Goal: Task Accomplishment & Management: Use online tool/utility

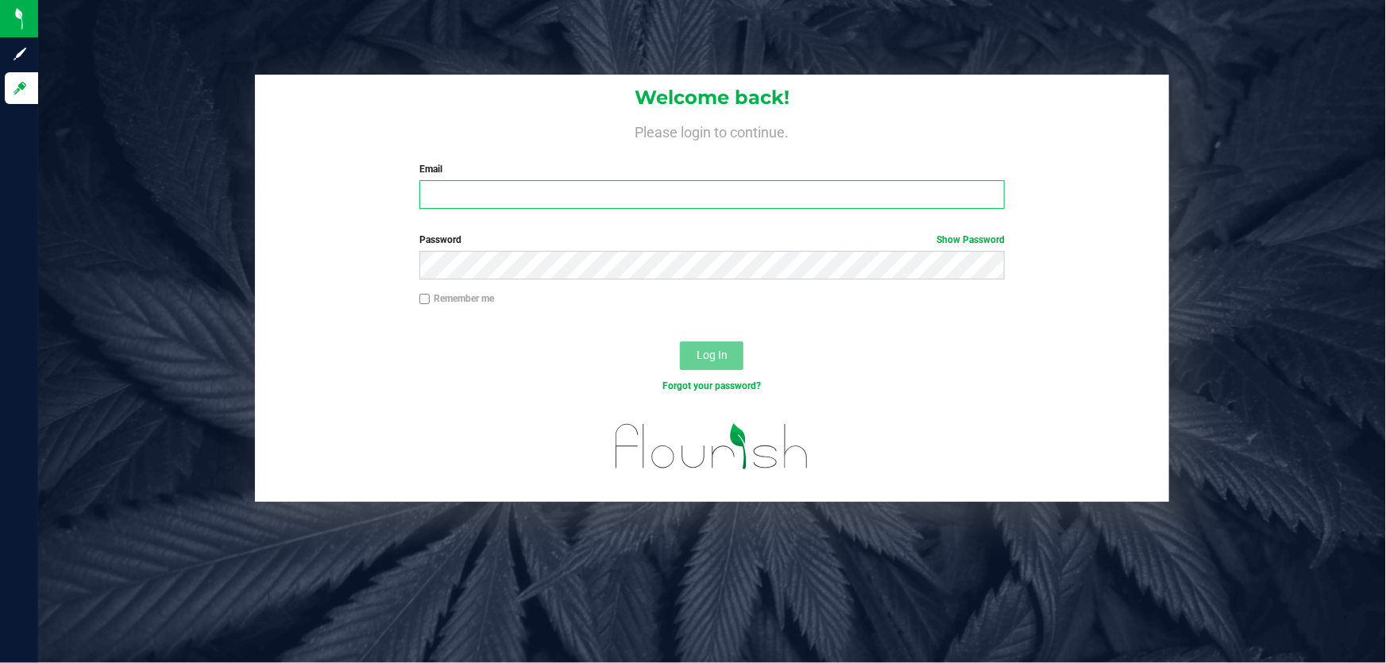
click at [453, 199] on input "Email" at bounding box center [712, 194] width 586 height 29
type input "[EMAIL_ADDRESS][DOMAIN_NAME]"
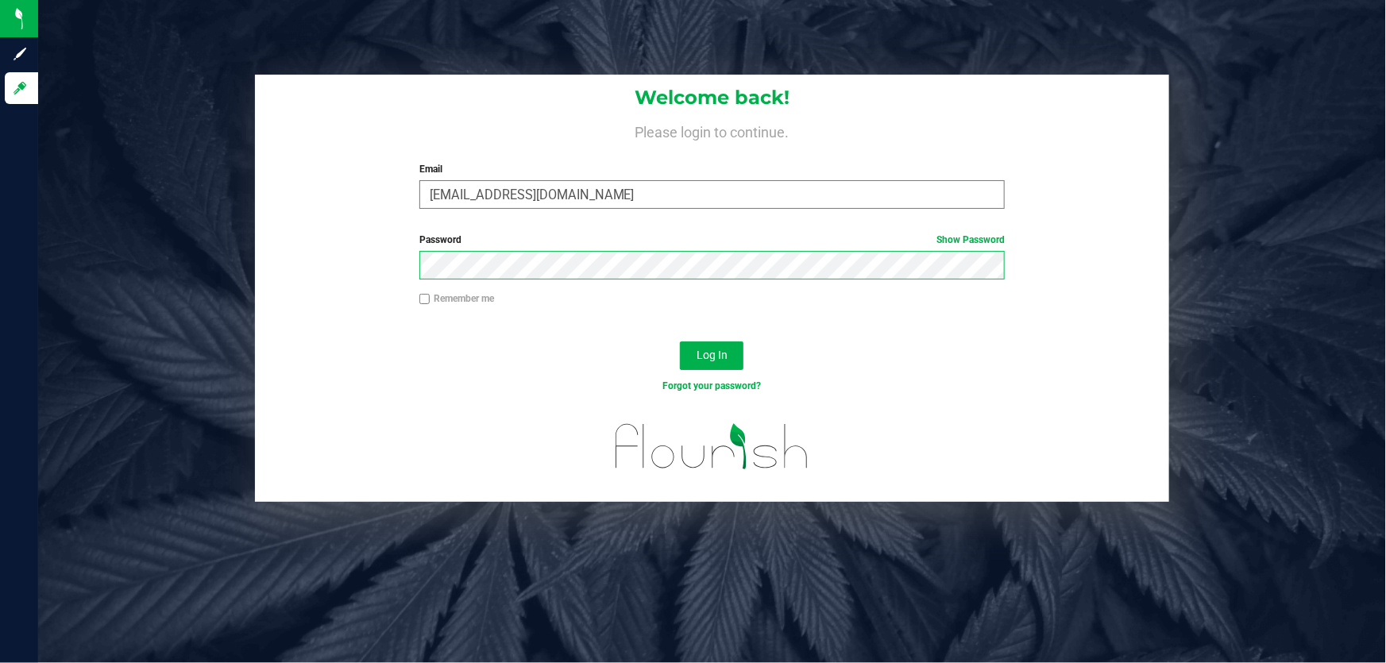
click at [680, 342] on button "Log In" at bounding box center [712, 356] width 64 height 29
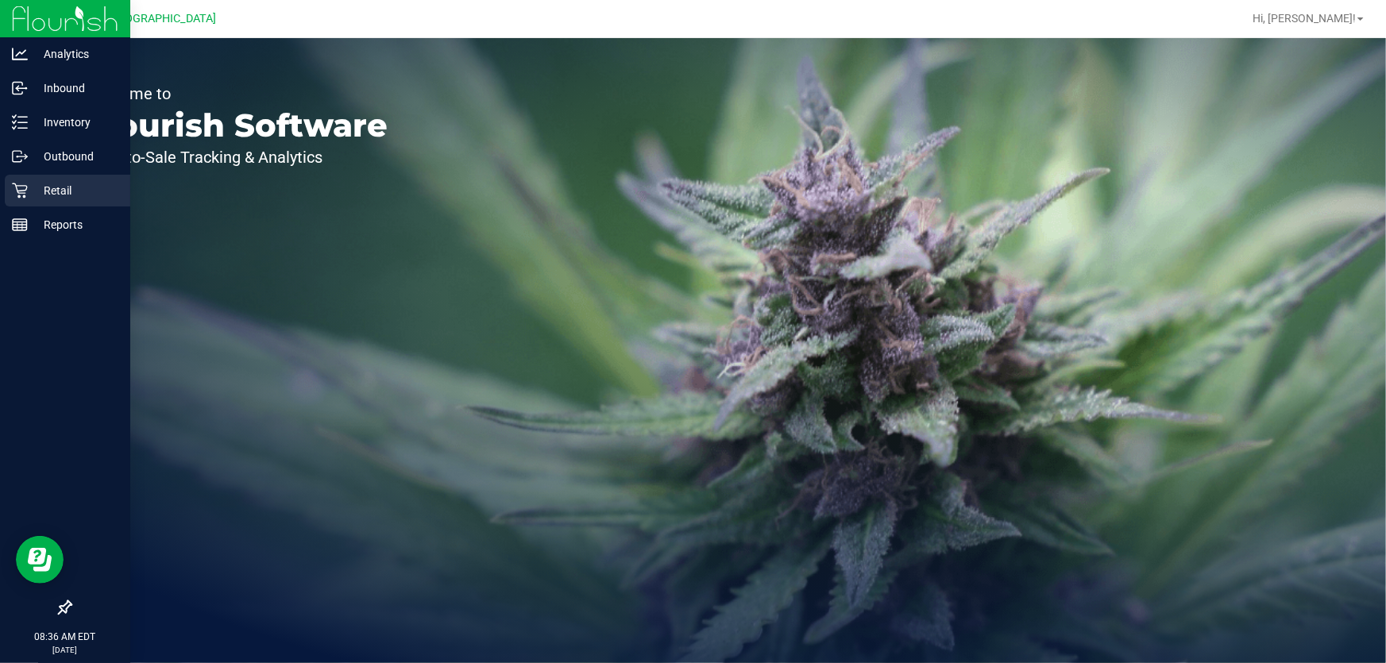
click at [42, 199] on p "Retail" at bounding box center [75, 190] width 95 height 19
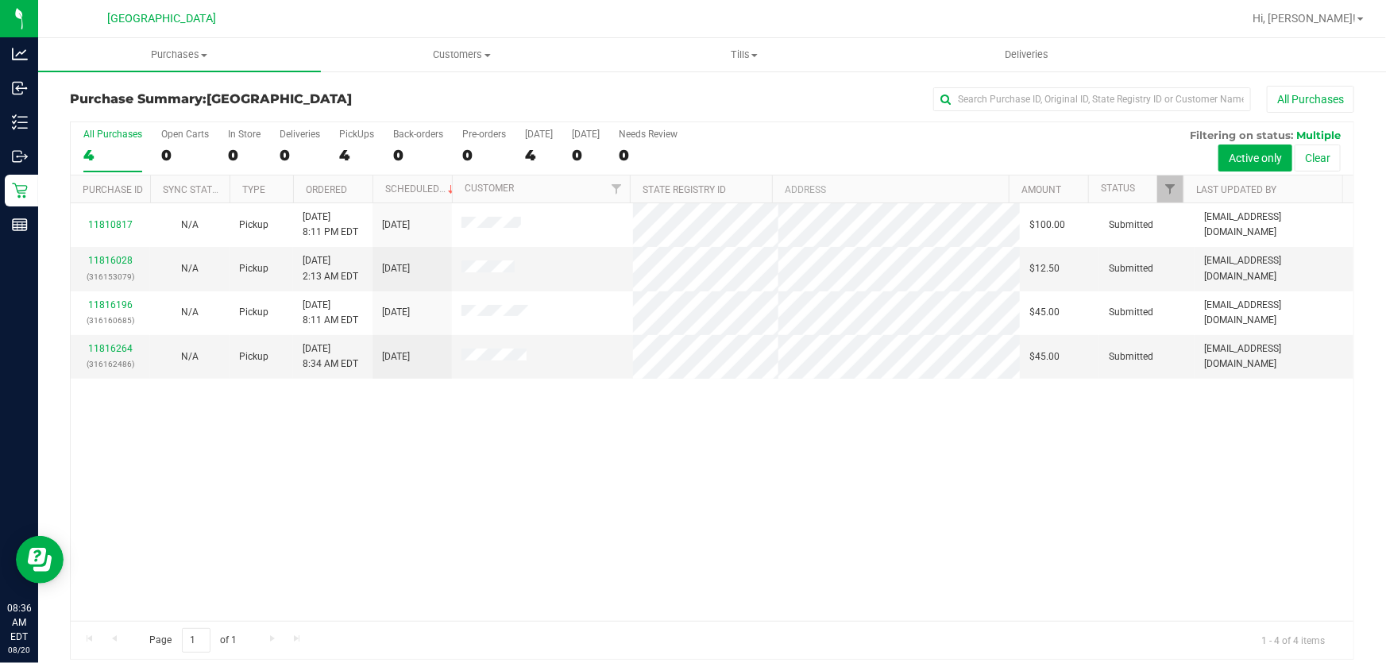
click at [234, 71] on link "Purchases Summary of purchases Fulfillment All purchases" at bounding box center [179, 54] width 283 height 33
click at [200, 61] on span "Purchases" at bounding box center [179, 55] width 283 height 14
click at [132, 60] on span "Purchases" at bounding box center [179, 55] width 283 height 14
click at [110, 109] on span "Fulfillment" at bounding box center [87, 115] width 98 height 14
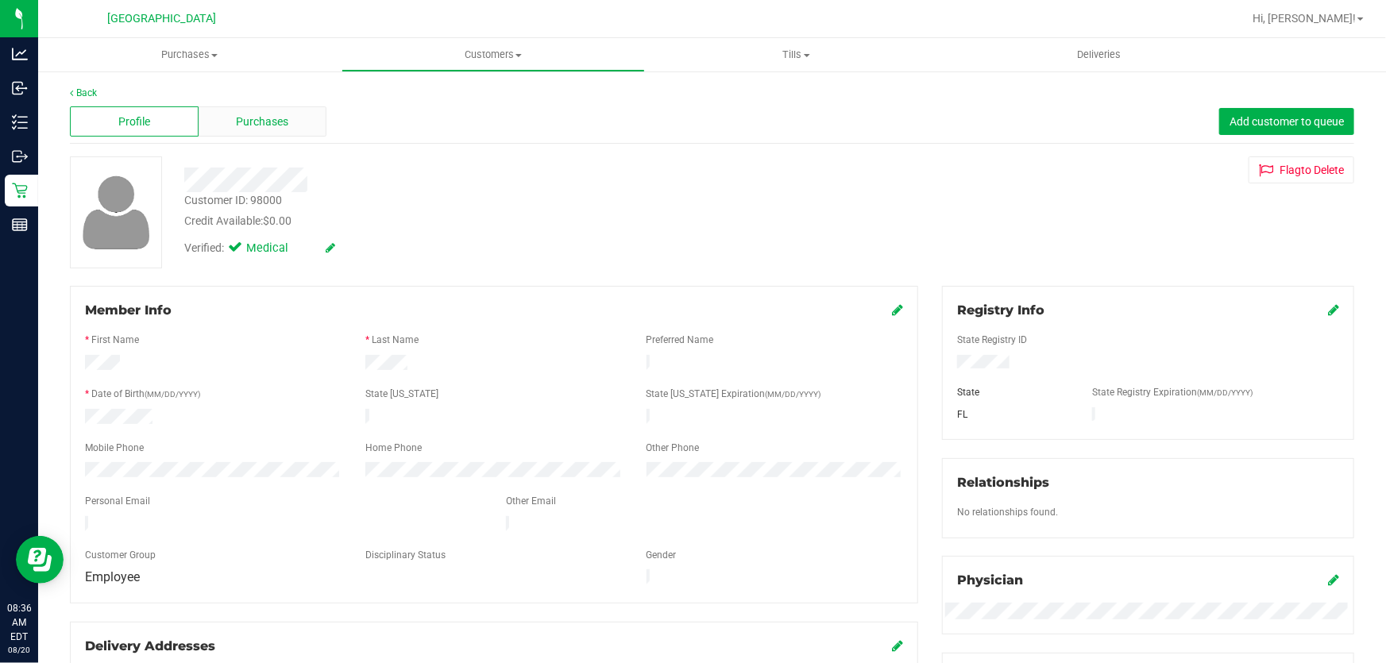
click at [307, 133] on div "Purchases" at bounding box center [263, 121] width 129 height 30
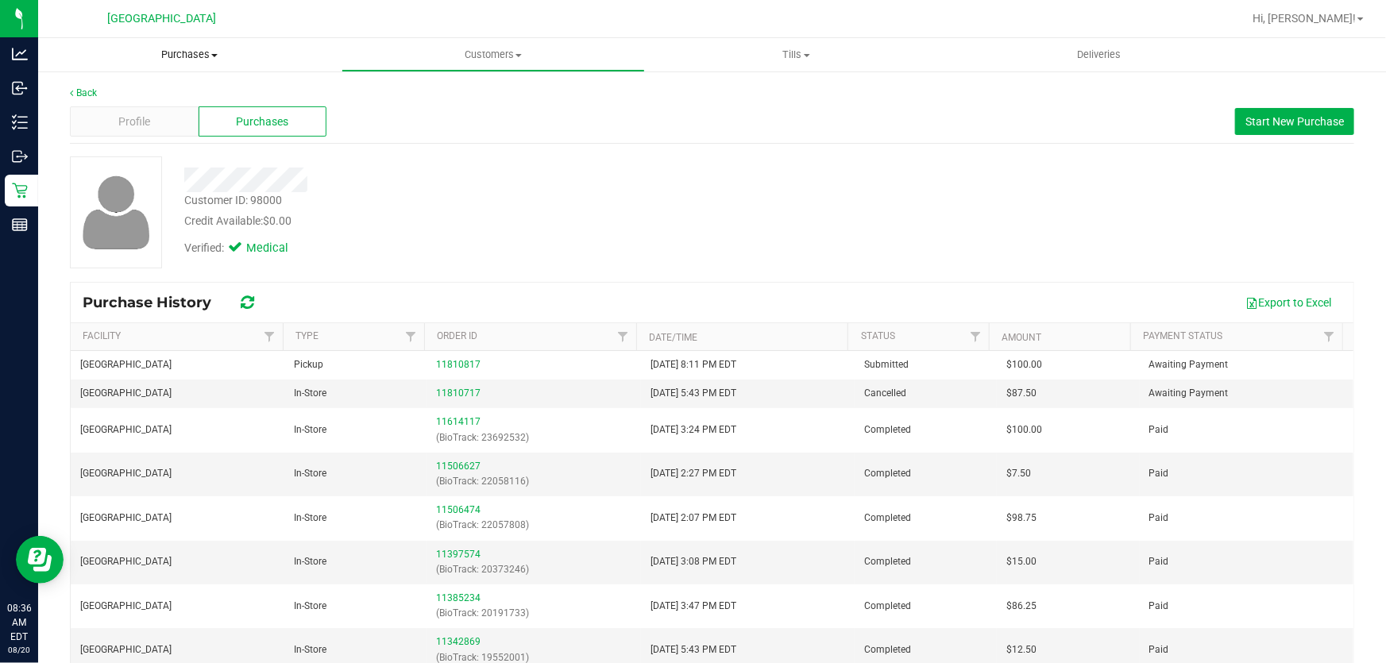
click at [210, 56] on span "Purchases" at bounding box center [189, 55] width 303 height 14
click at [131, 111] on span "Fulfillment" at bounding box center [87, 115] width 98 height 14
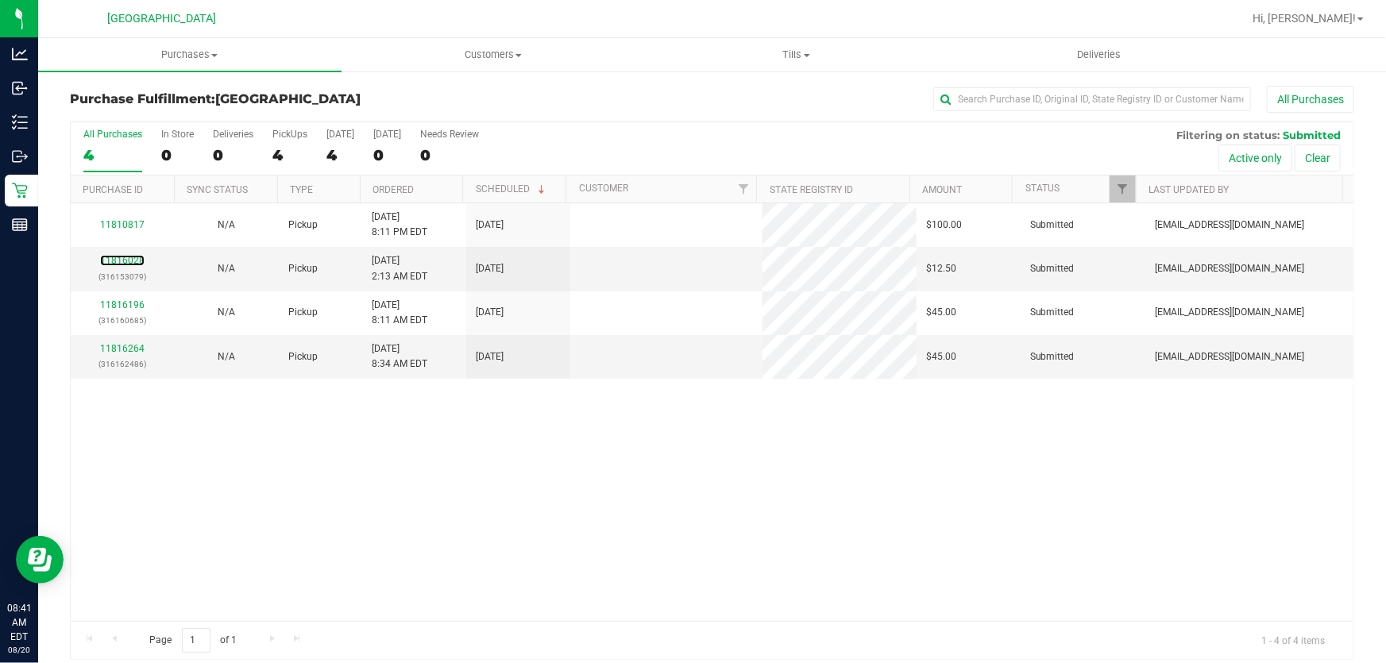
click at [129, 260] on link "11816028" at bounding box center [122, 260] width 44 height 11
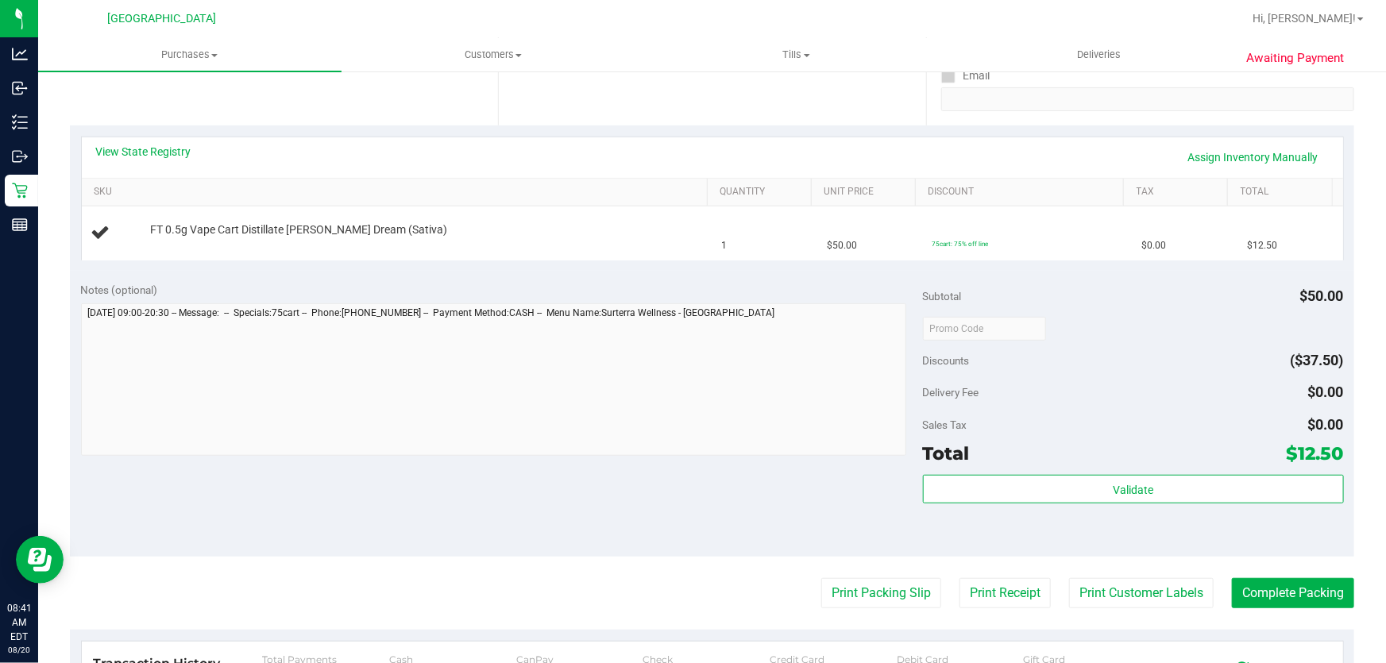
scroll to position [328, 0]
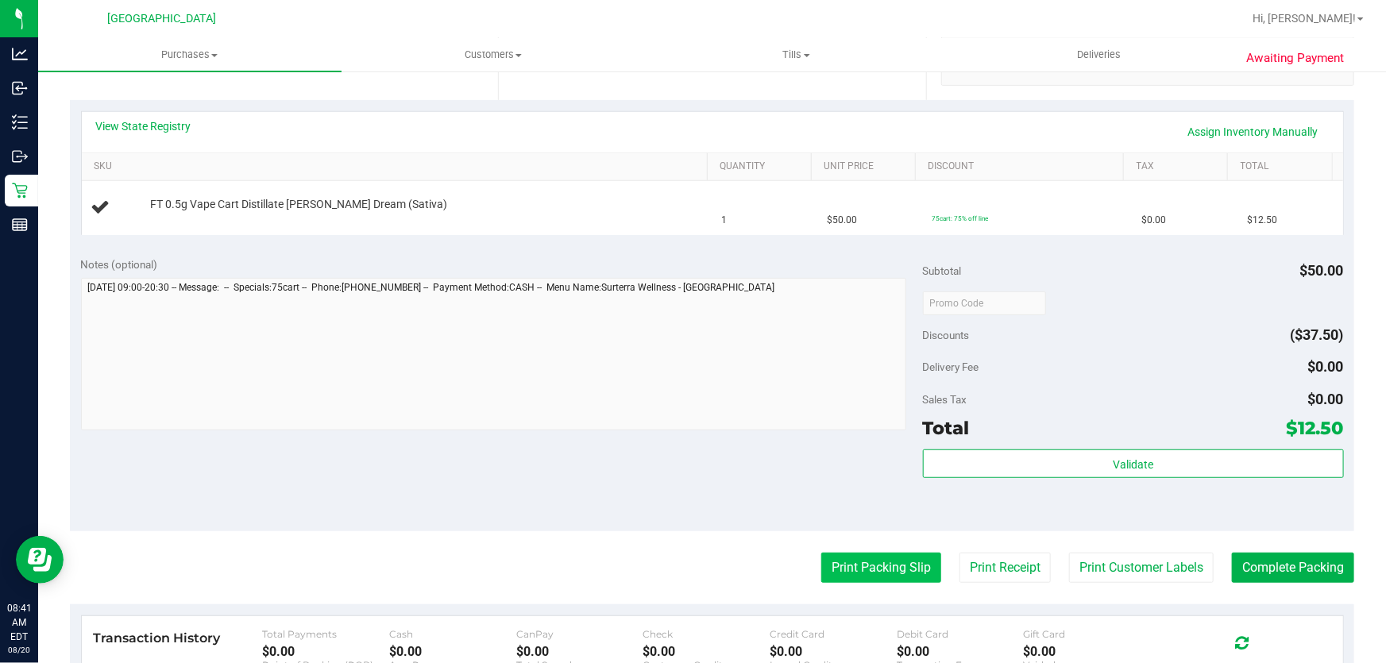
click at [844, 558] on button "Print Packing Slip" at bounding box center [881, 568] width 120 height 30
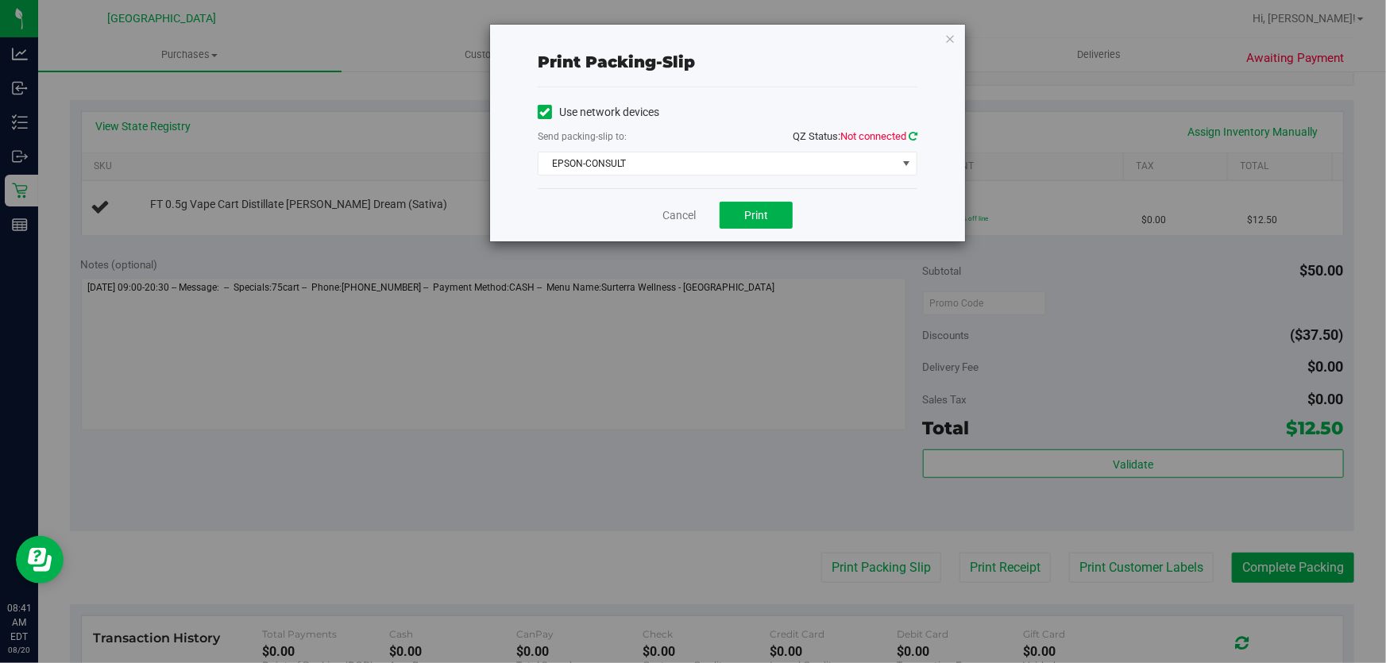
click at [912, 130] on link at bounding box center [913, 136] width 9 height 12
click at [881, 165] on span "EPSON-CONSULT" at bounding box center [718, 164] width 358 height 22
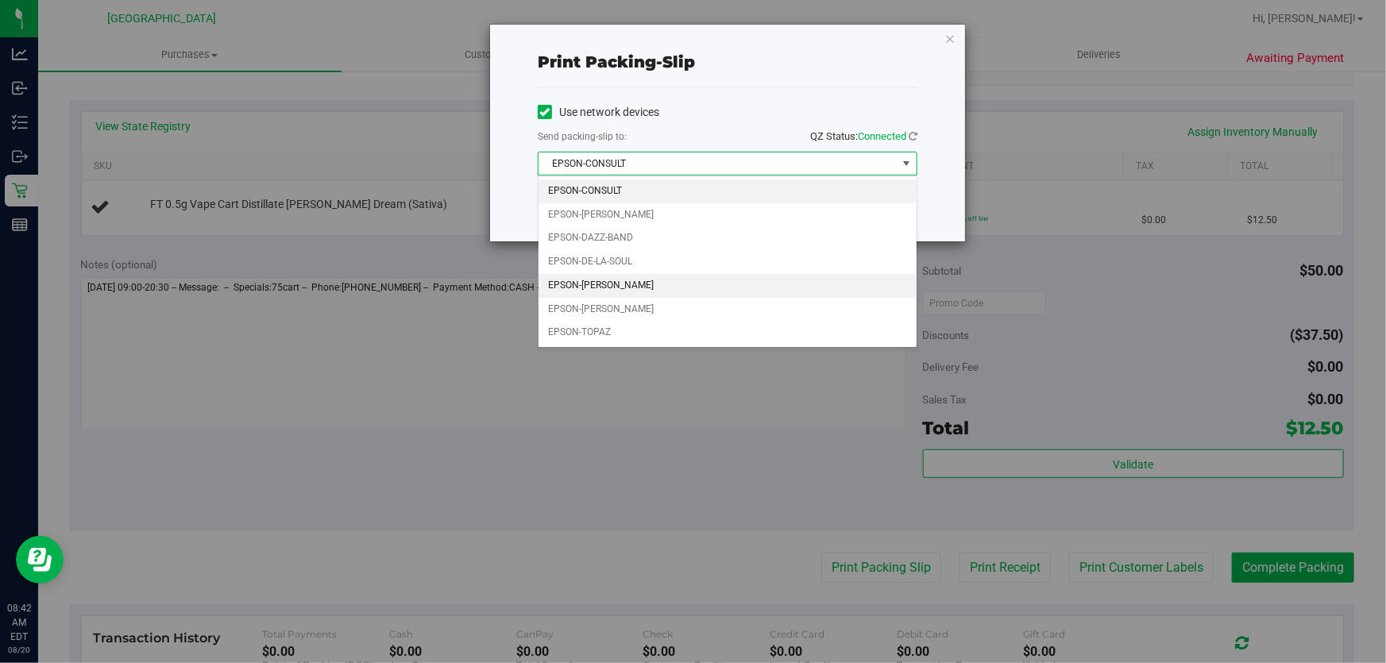
click at [643, 277] on li "EPSON-[PERSON_NAME]" at bounding box center [728, 286] width 378 height 24
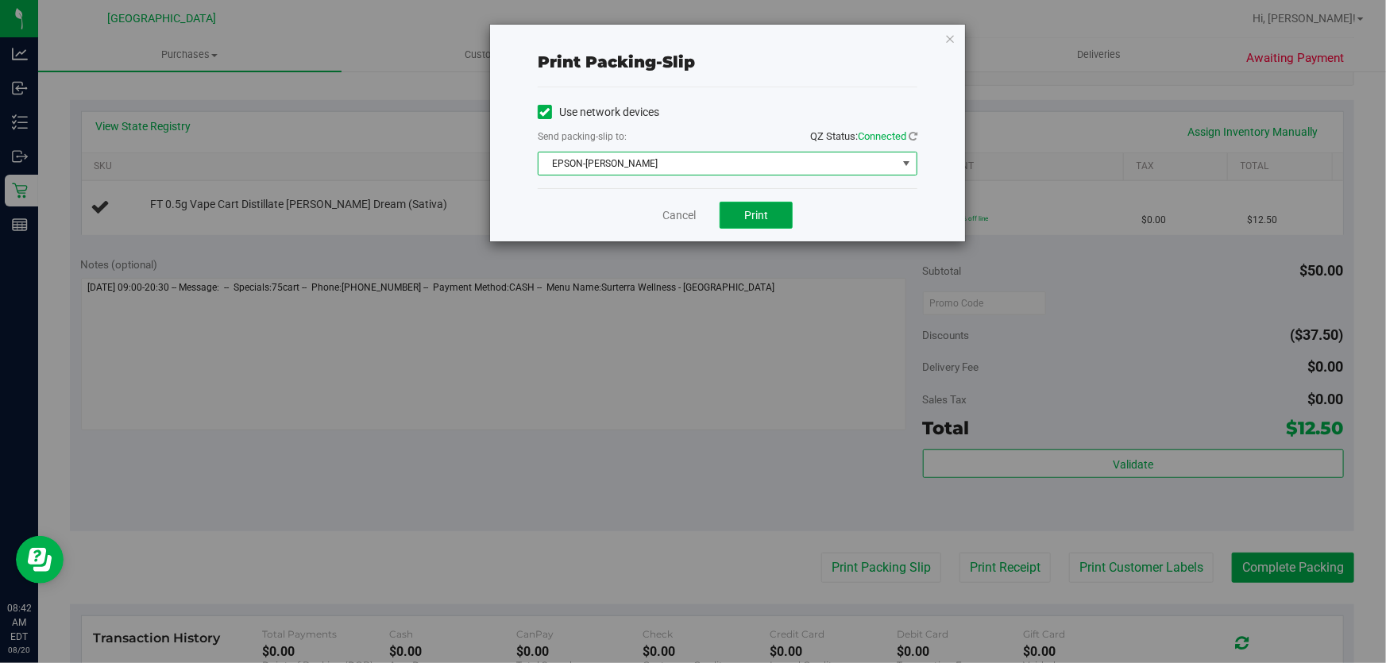
click at [737, 221] on button "Print" at bounding box center [756, 215] width 73 height 27
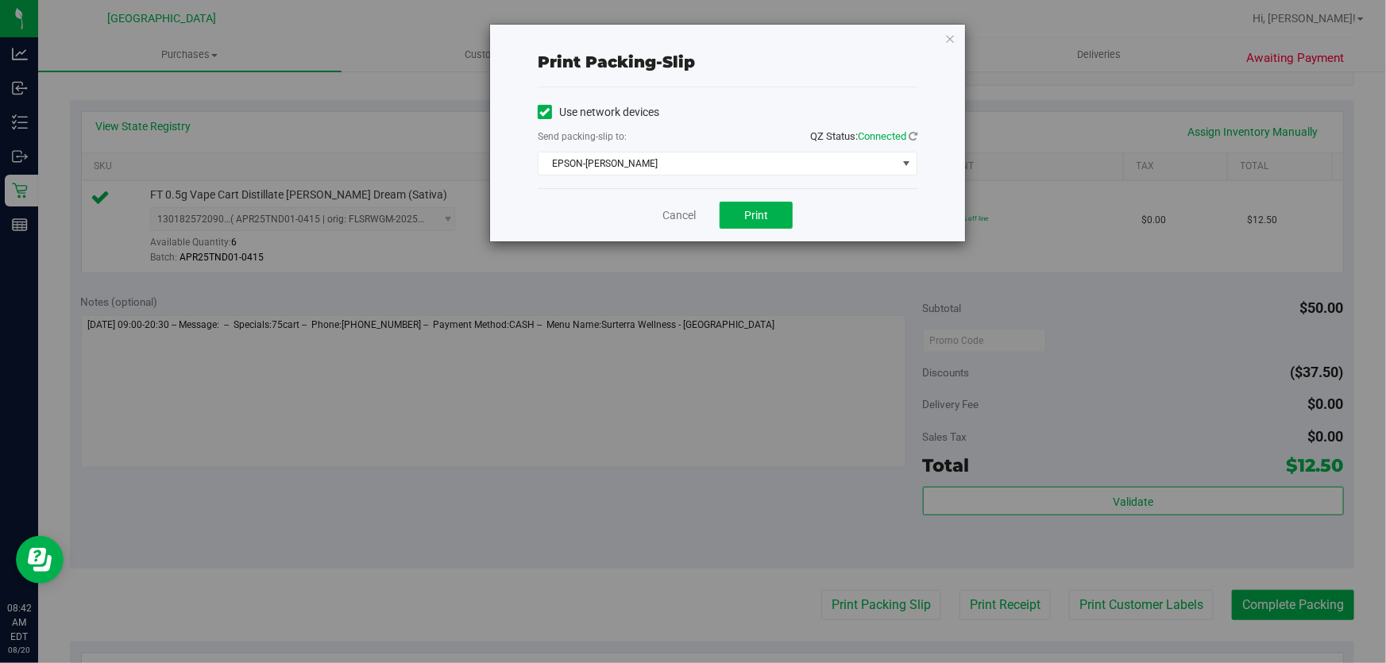
click at [949, 63] on div "Print packing-slip Use network devices Send packing-slip to: QZ Status: Connect…" at bounding box center [727, 133] width 475 height 217
click at [953, 29] on icon "button" at bounding box center [949, 38] width 11 height 19
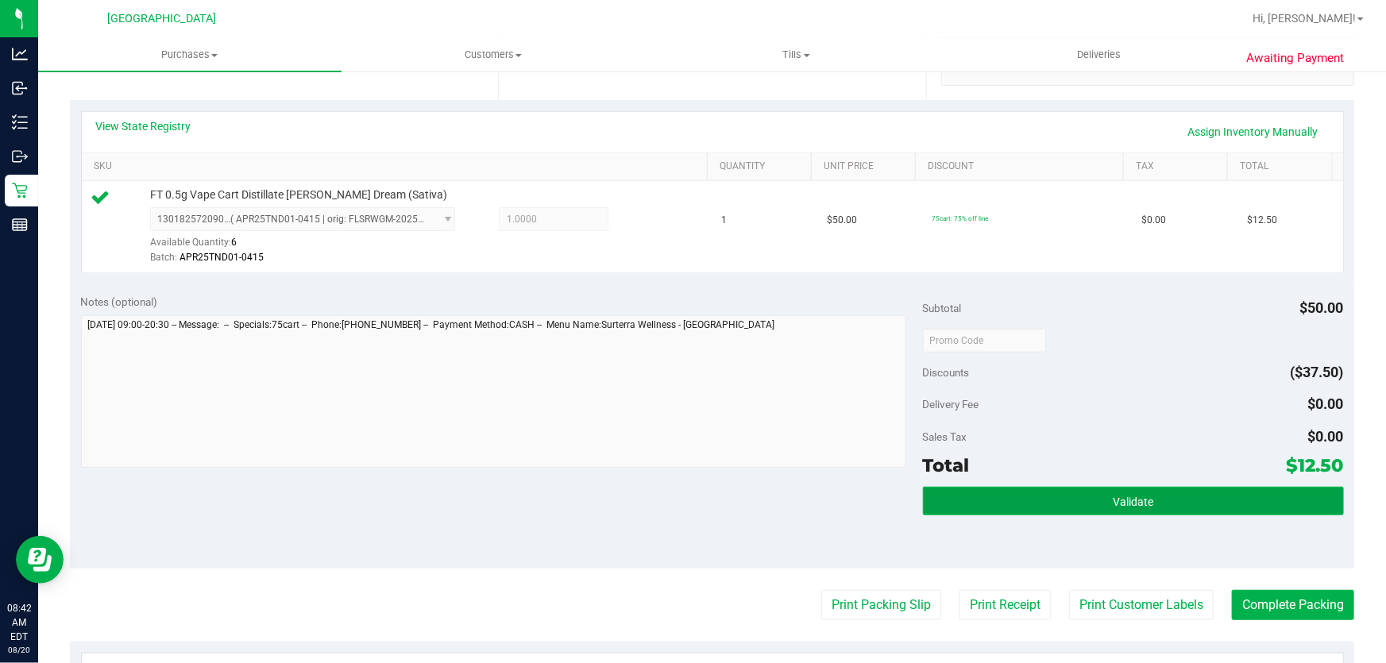
click at [989, 489] on button "Validate" at bounding box center [1133, 501] width 421 height 29
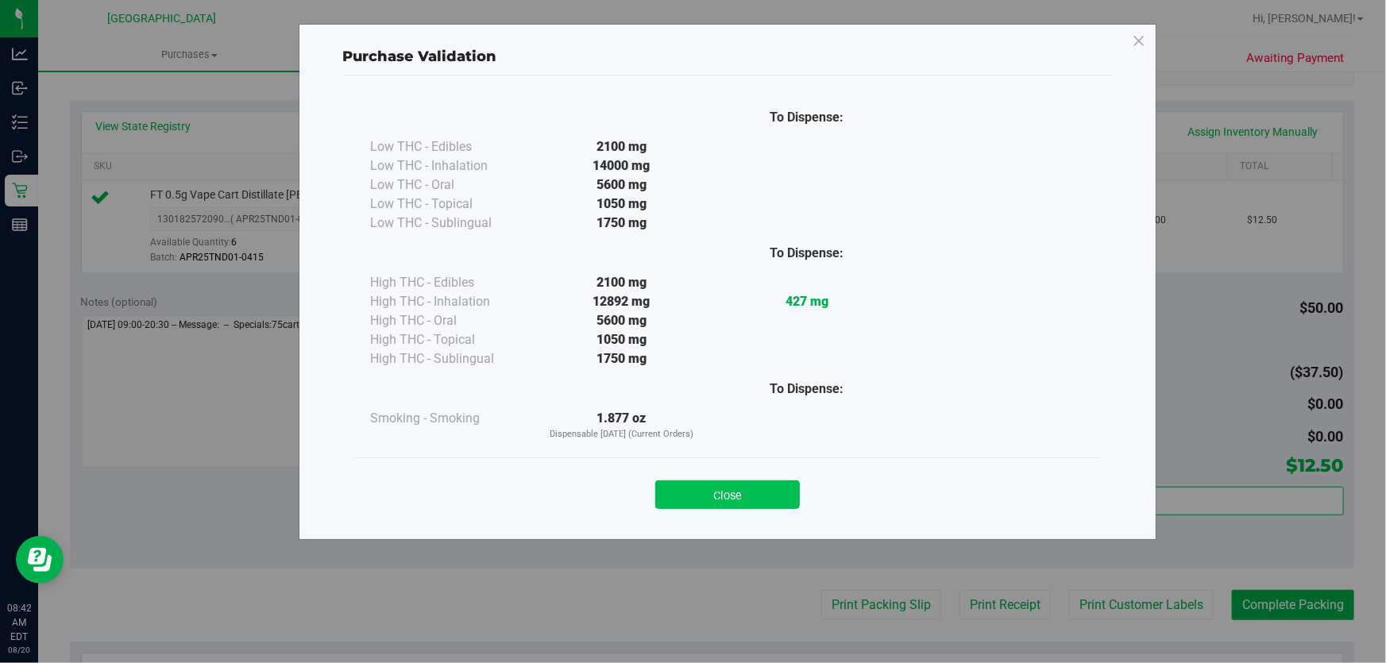
click at [730, 500] on button "Close" at bounding box center [727, 495] width 145 height 29
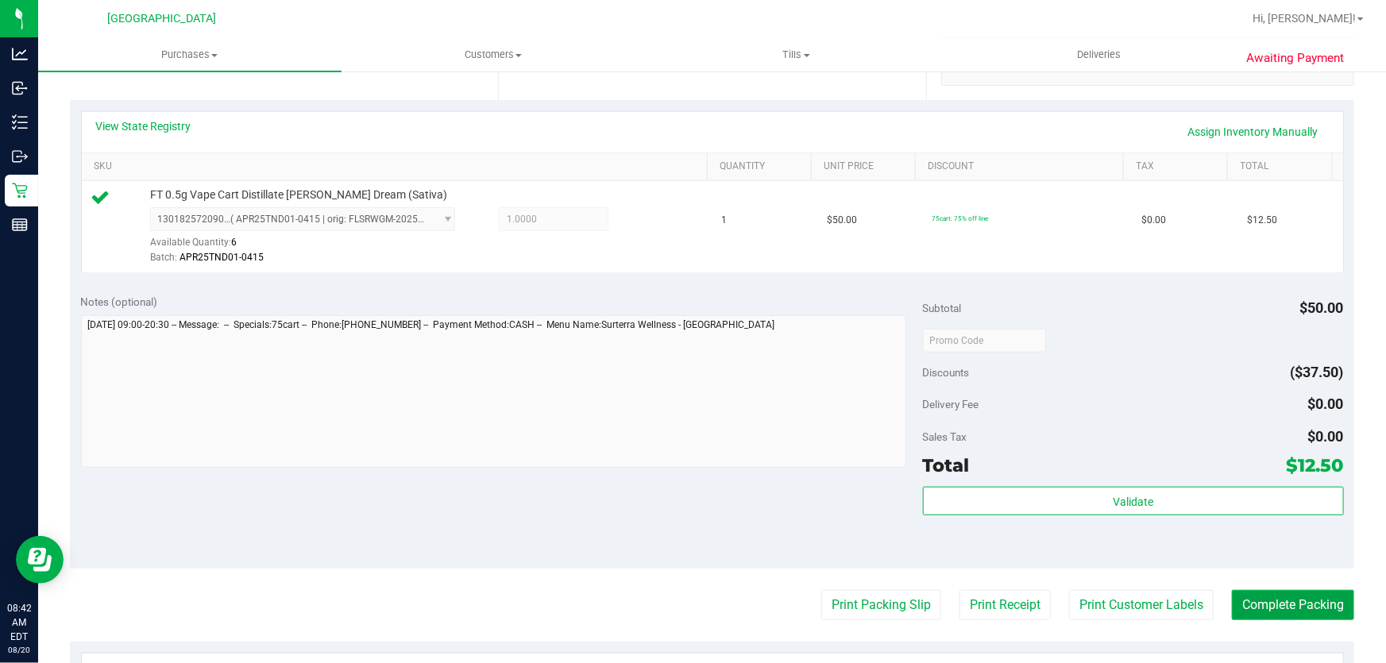
click at [1296, 604] on button "Complete Packing" at bounding box center [1293, 605] width 122 height 30
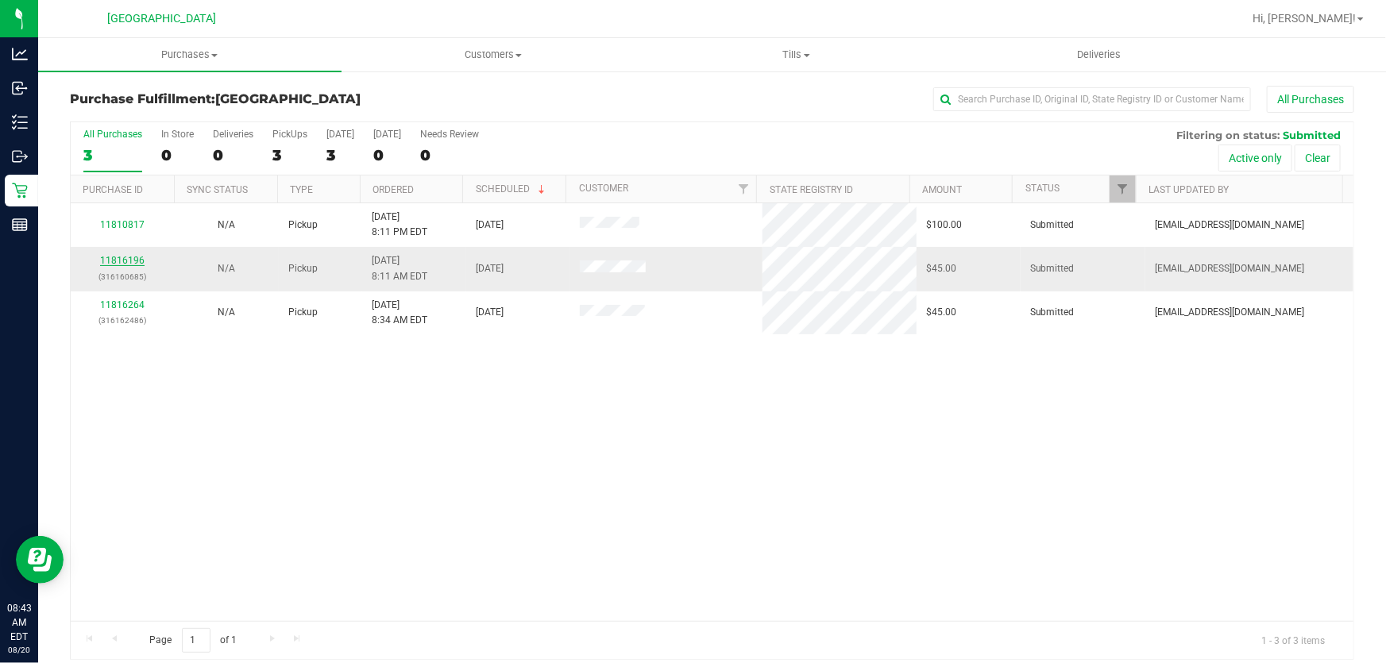
click at [122, 258] on link "11816196" at bounding box center [122, 260] width 44 height 11
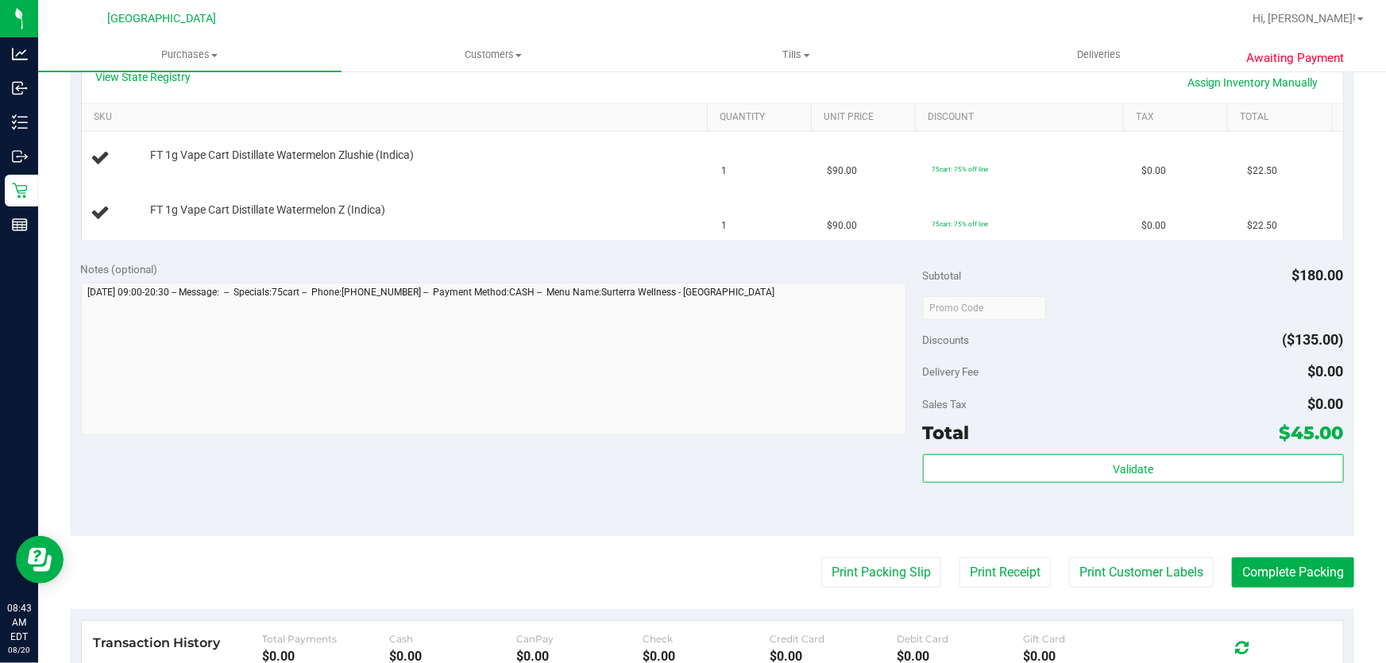
scroll to position [373, 0]
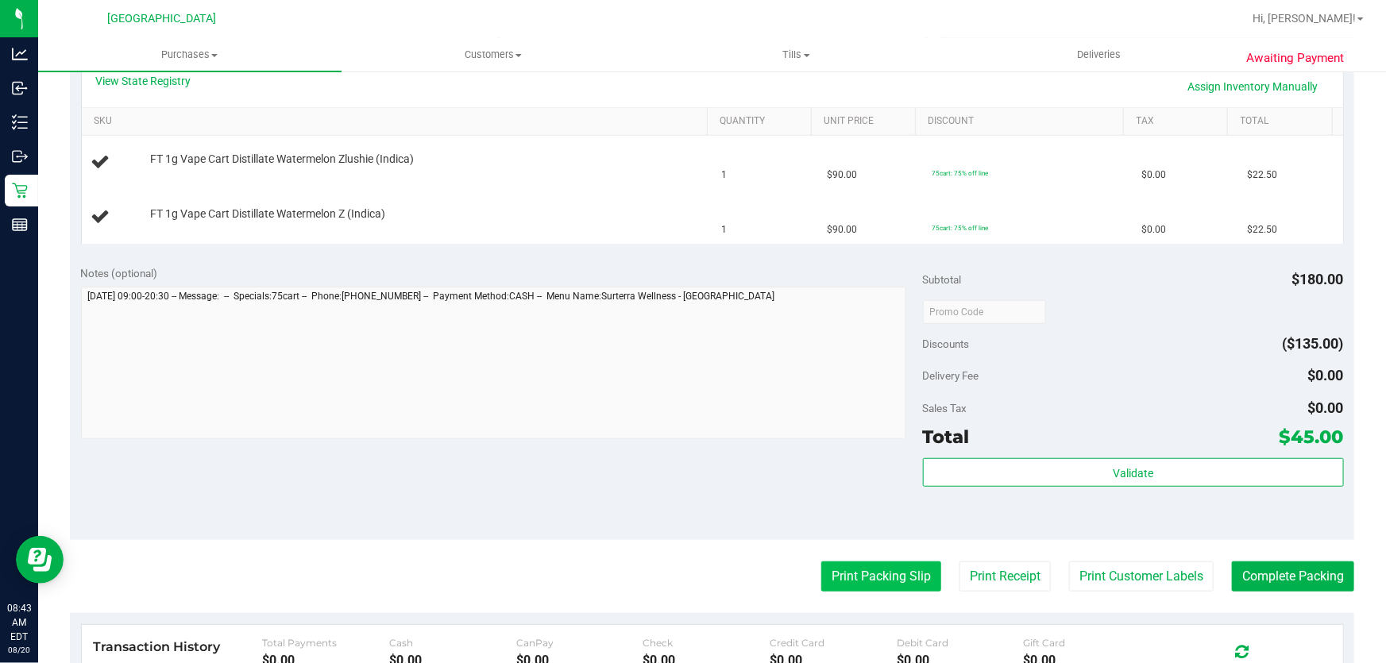
click at [835, 577] on button "Print Packing Slip" at bounding box center [881, 577] width 120 height 30
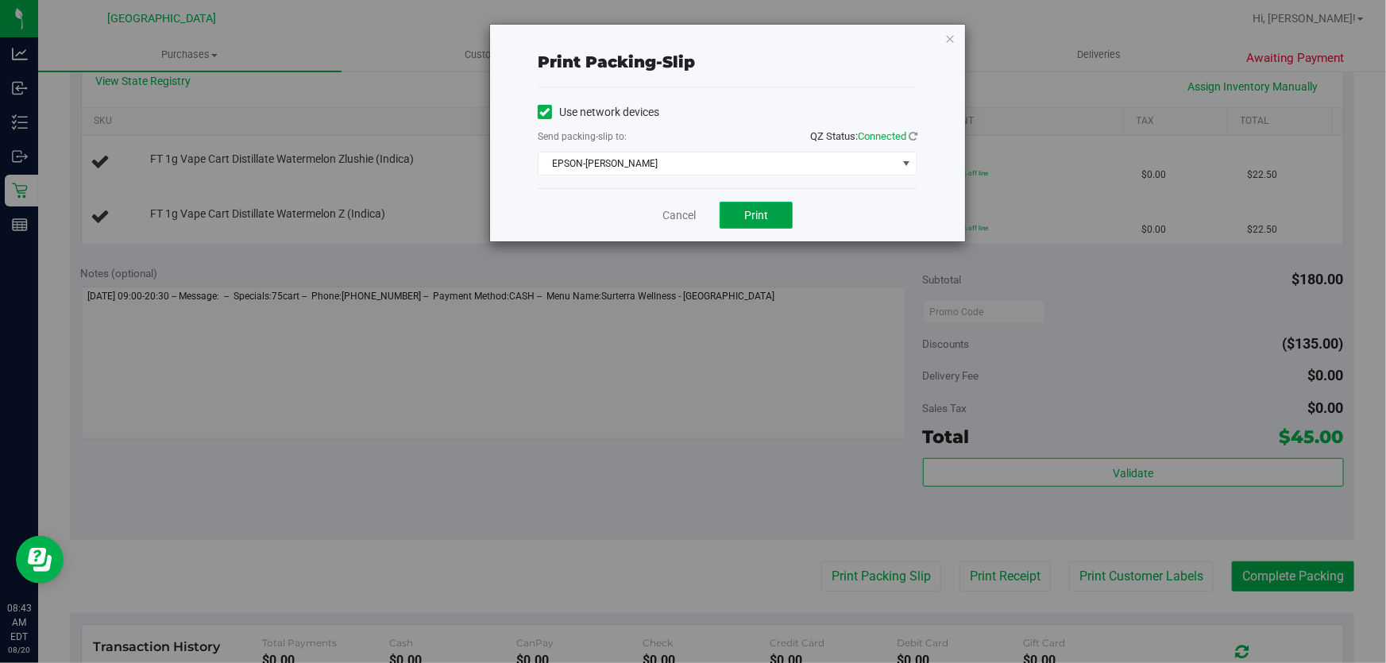
click at [755, 223] on button "Print" at bounding box center [756, 215] width 73 height 27
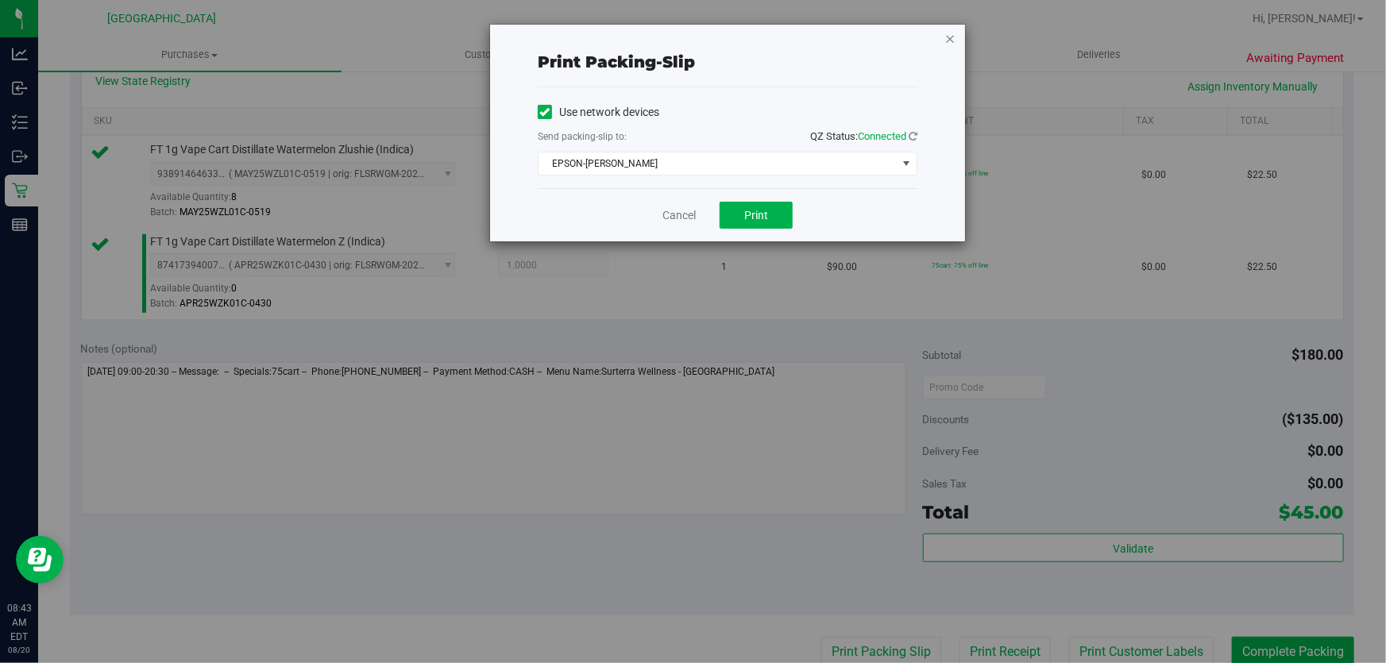
click at [950, 29] on icon "button" at bounding box center [949, 38] width 11 height 19
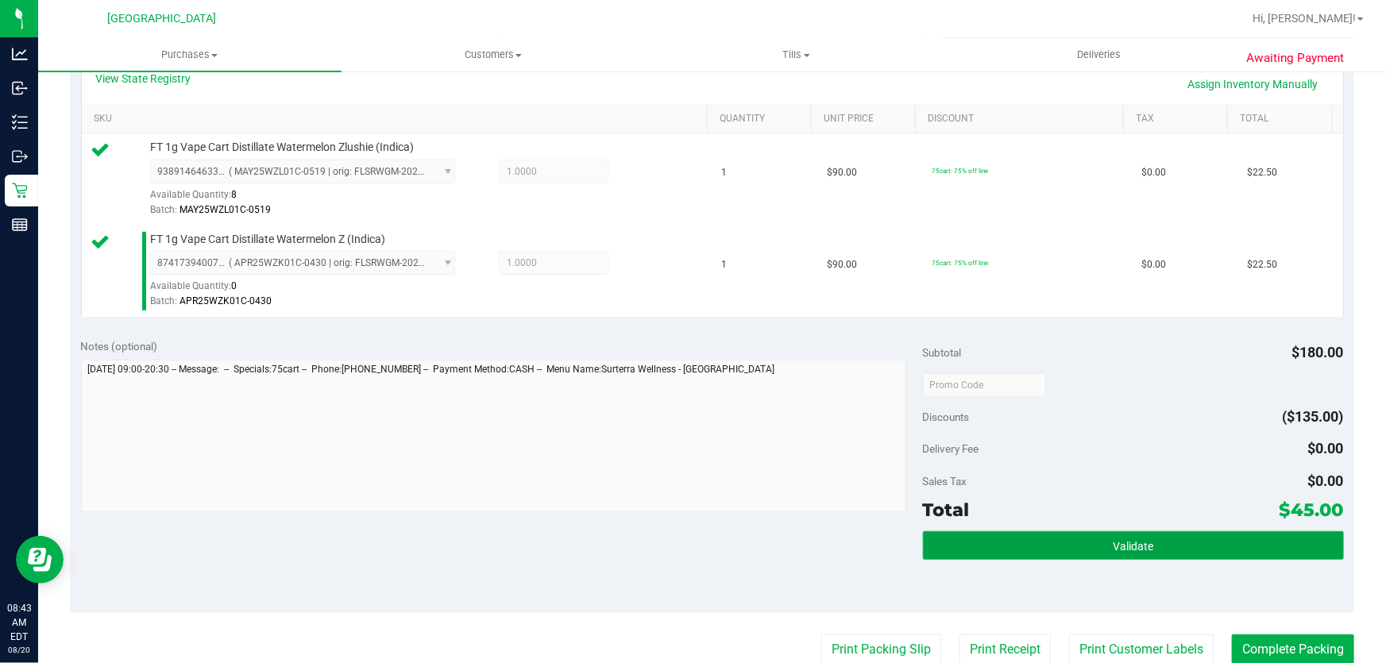
click at [960, 536] on button "Validate" at bounding box center [1133, 545] width 421 height 29
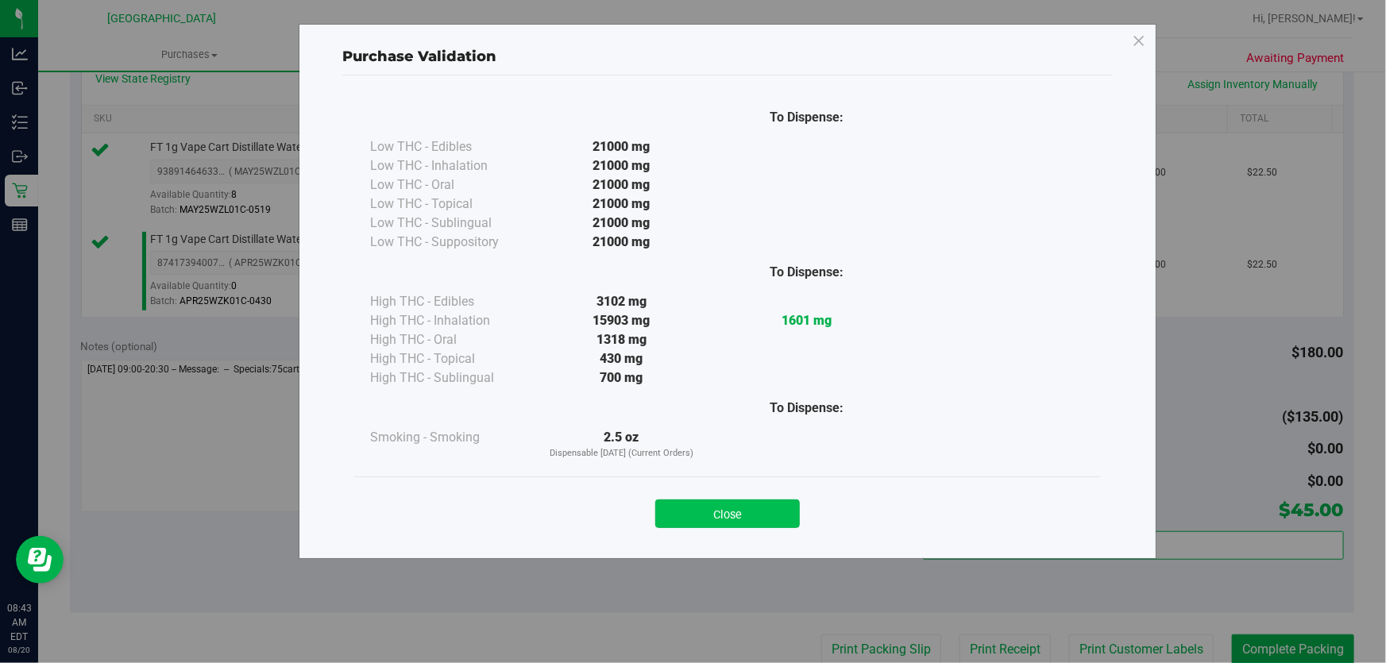
click at [745, 508] on button "Close" at bounding box center [727, 514] width 145 height 29
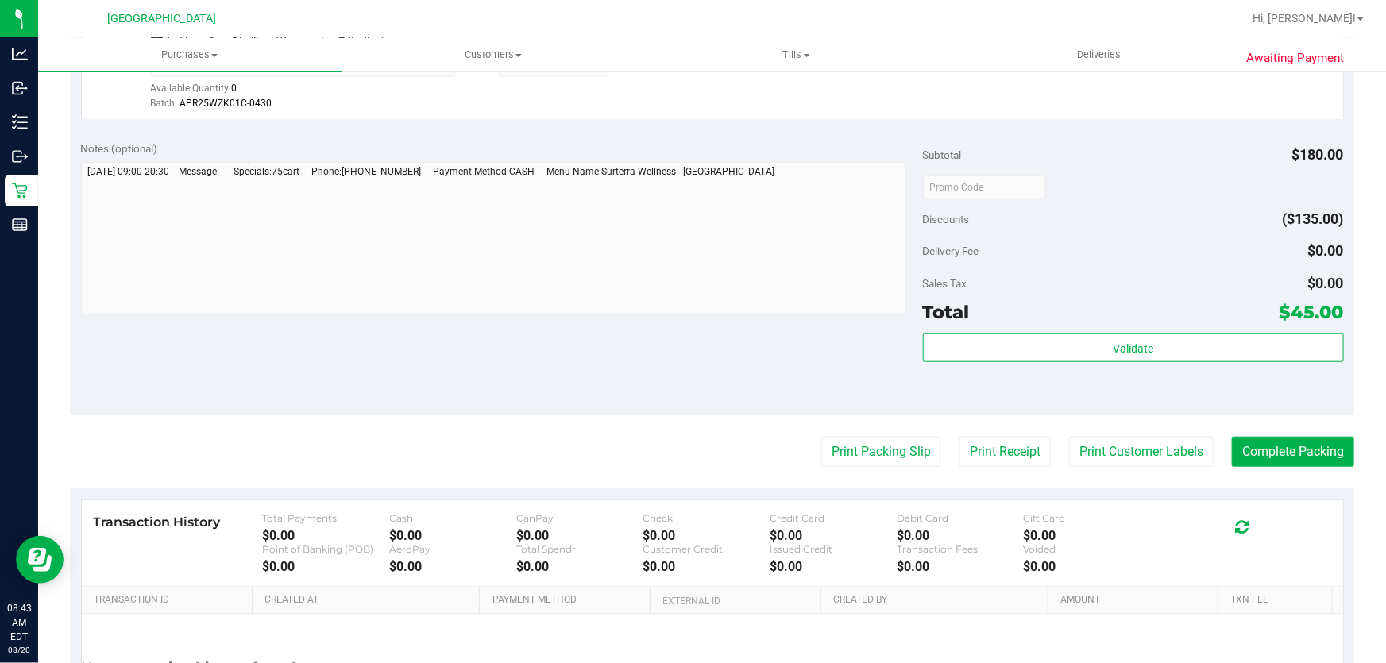
scroll to position [581, 0]
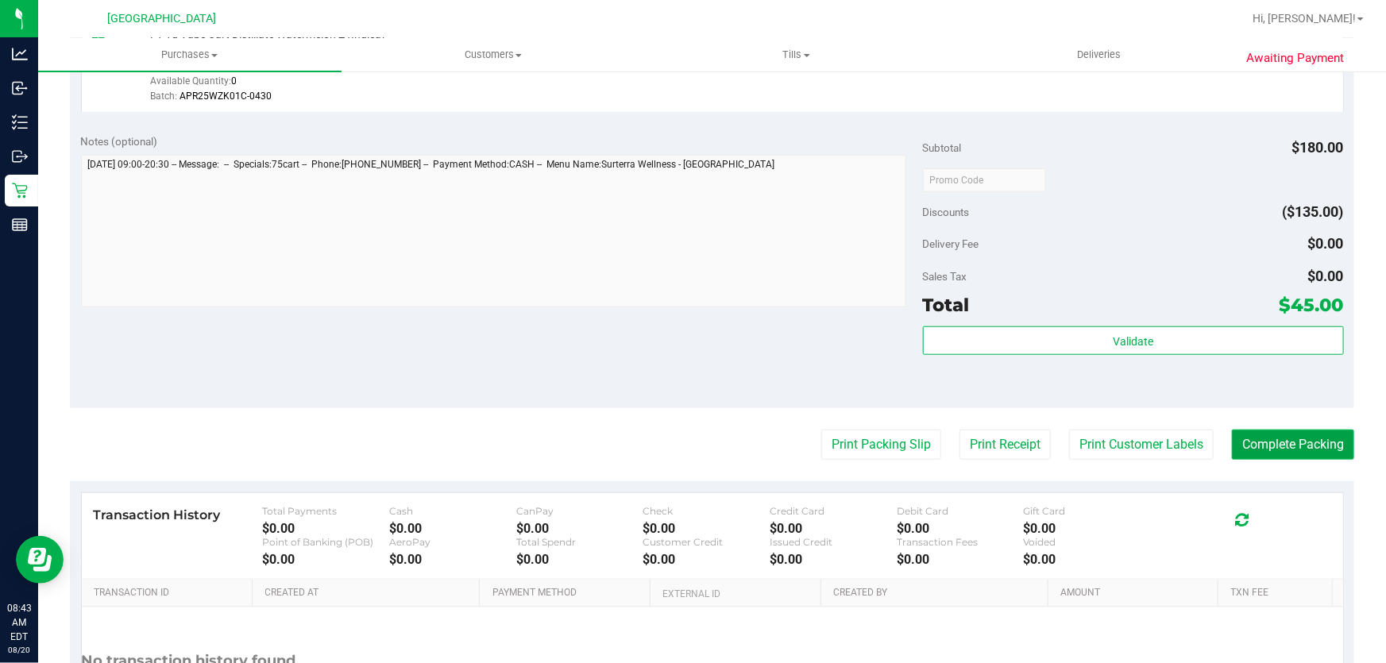
click at [1250, 450] on button "Complete Packing" at bounding box center [1293, 445] width 122 height 30
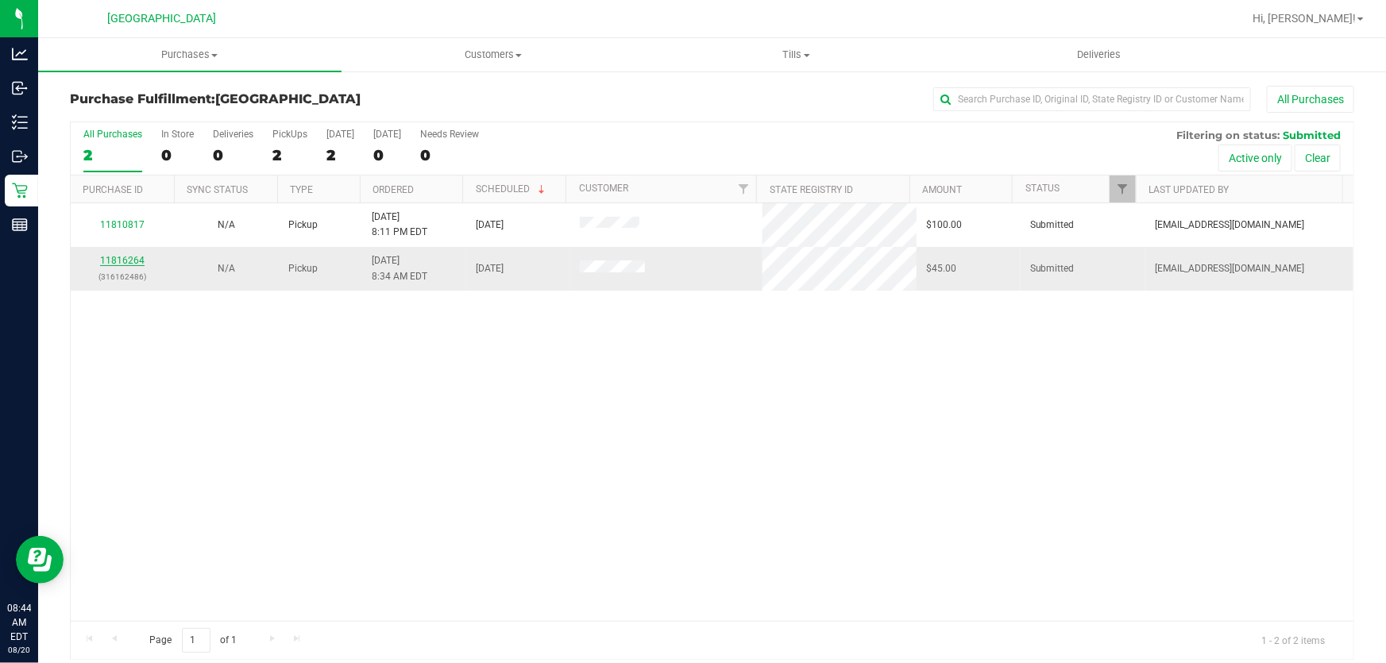
click at [122, 258] on link "11816264" at bounding box center [122, 260] width 44 height 11
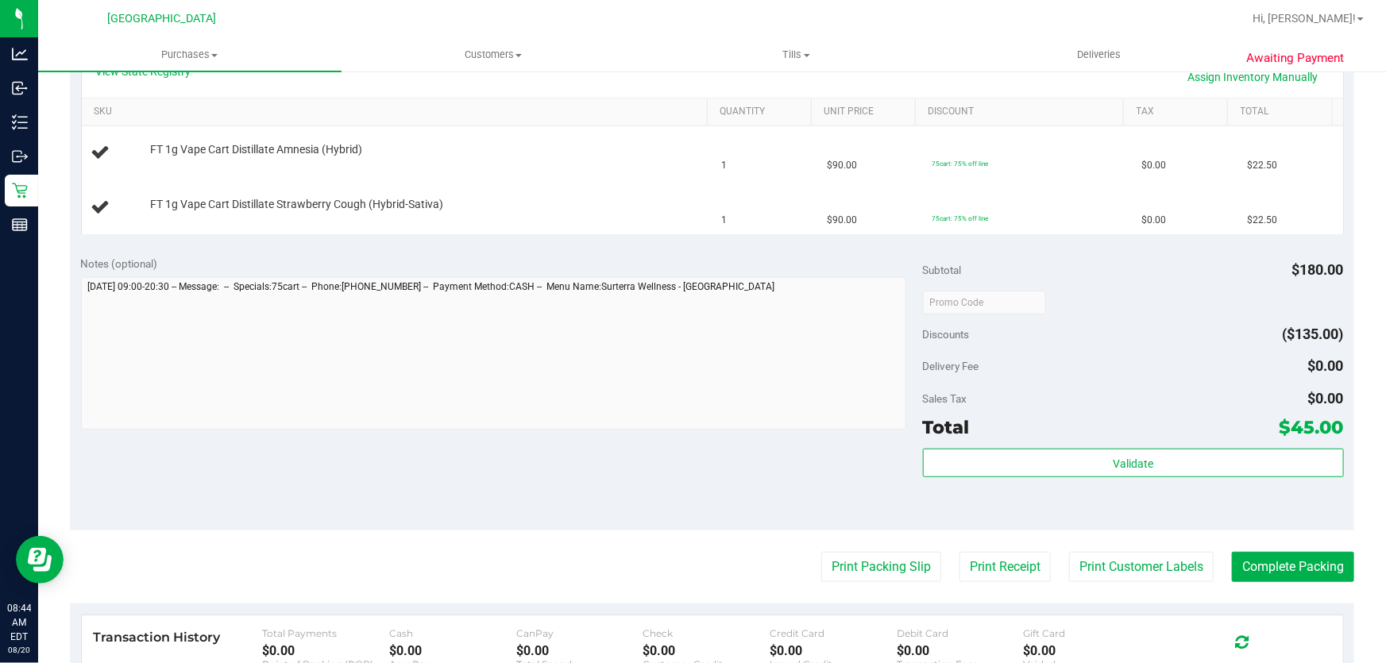
scroll to position [382, 0]
click at [854, 561] on button "Print Packing Slip" at bounding box center [881, 568] width 120 height 30
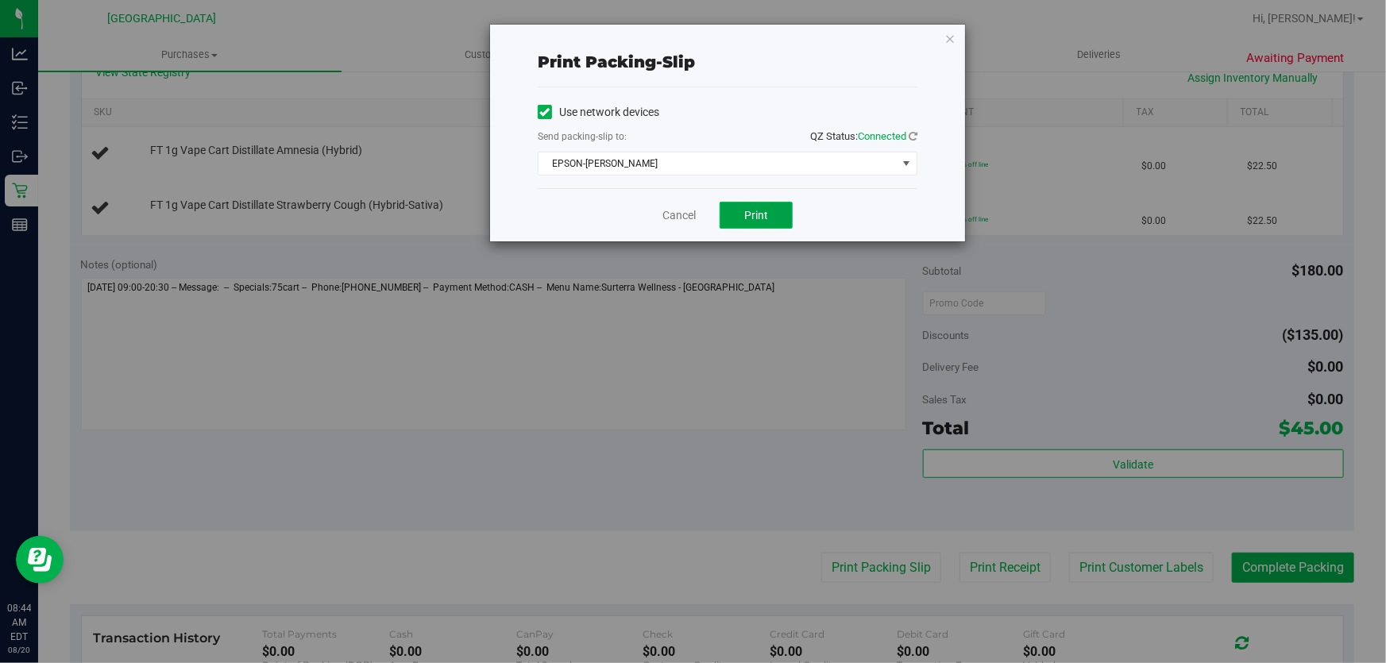
click at [753, 209] on span "Print" at bounding box center [756, 215] width 24 height 13
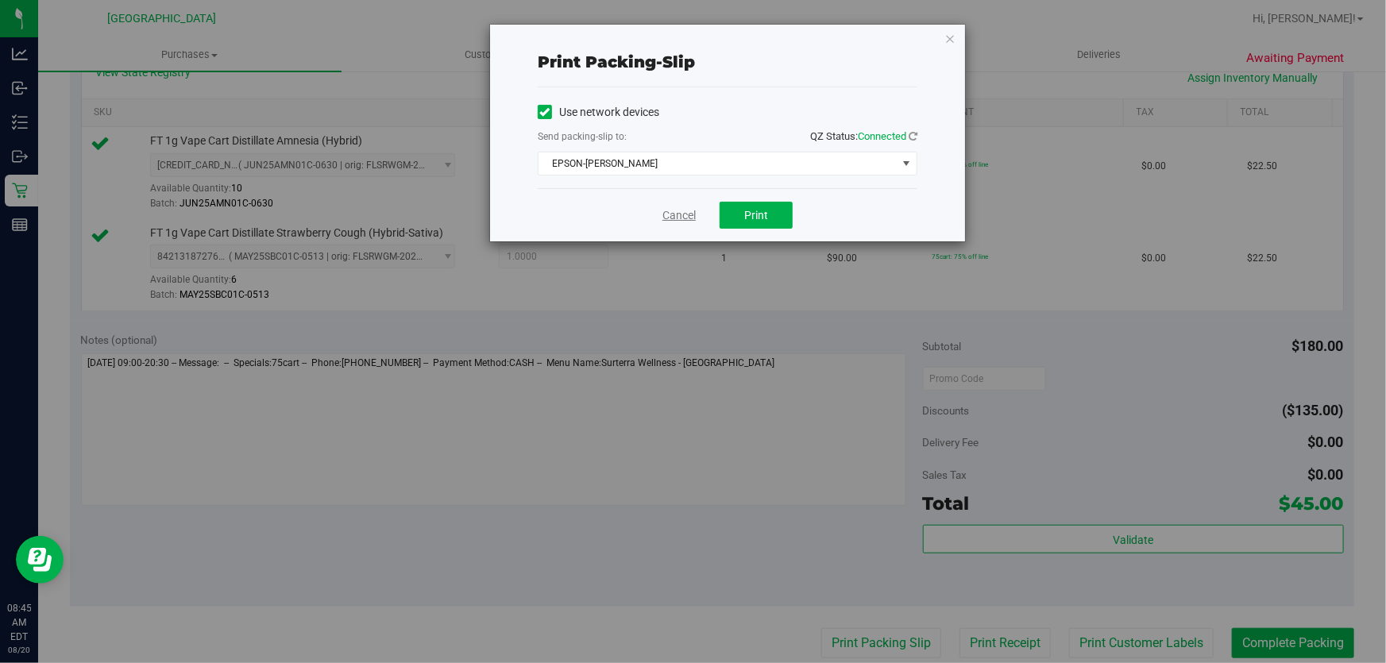
click at [682, 212] on link "Cancel" at bounding box center [678, 215] width 33 height 17
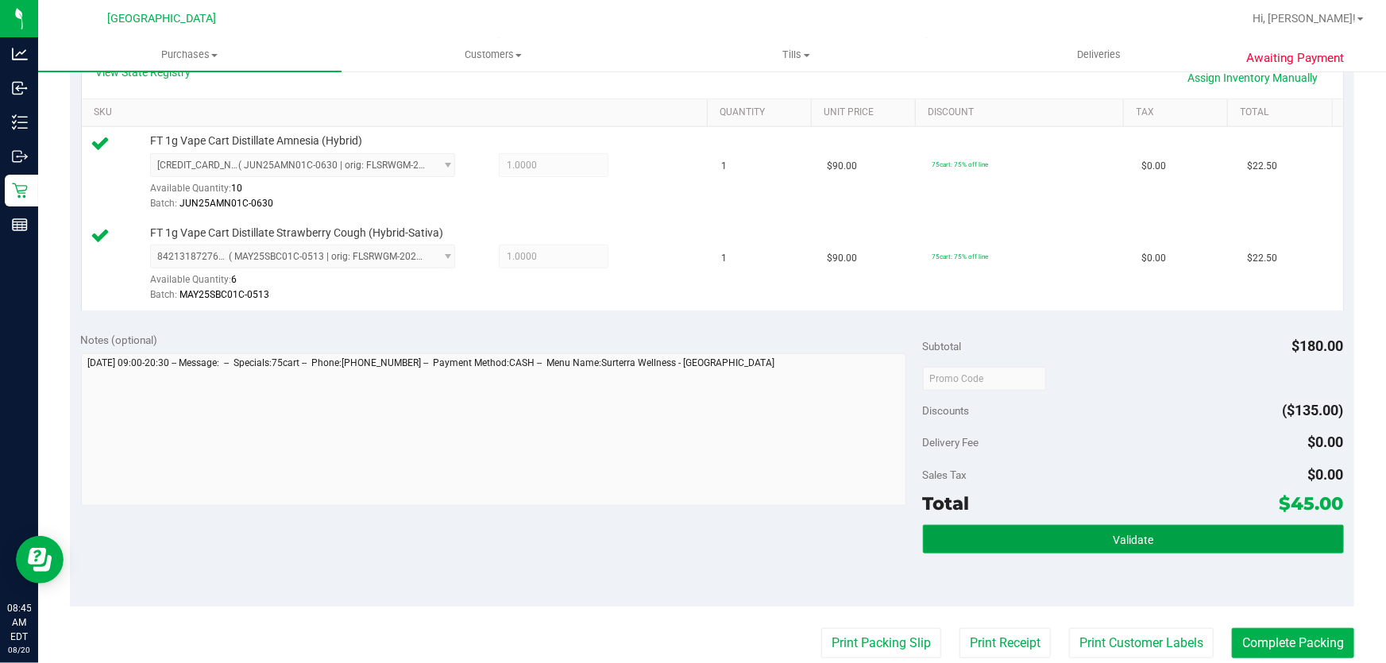
click at [946, 531] on button "Validate" at bounding box center [1133, 539] width 421 height 29
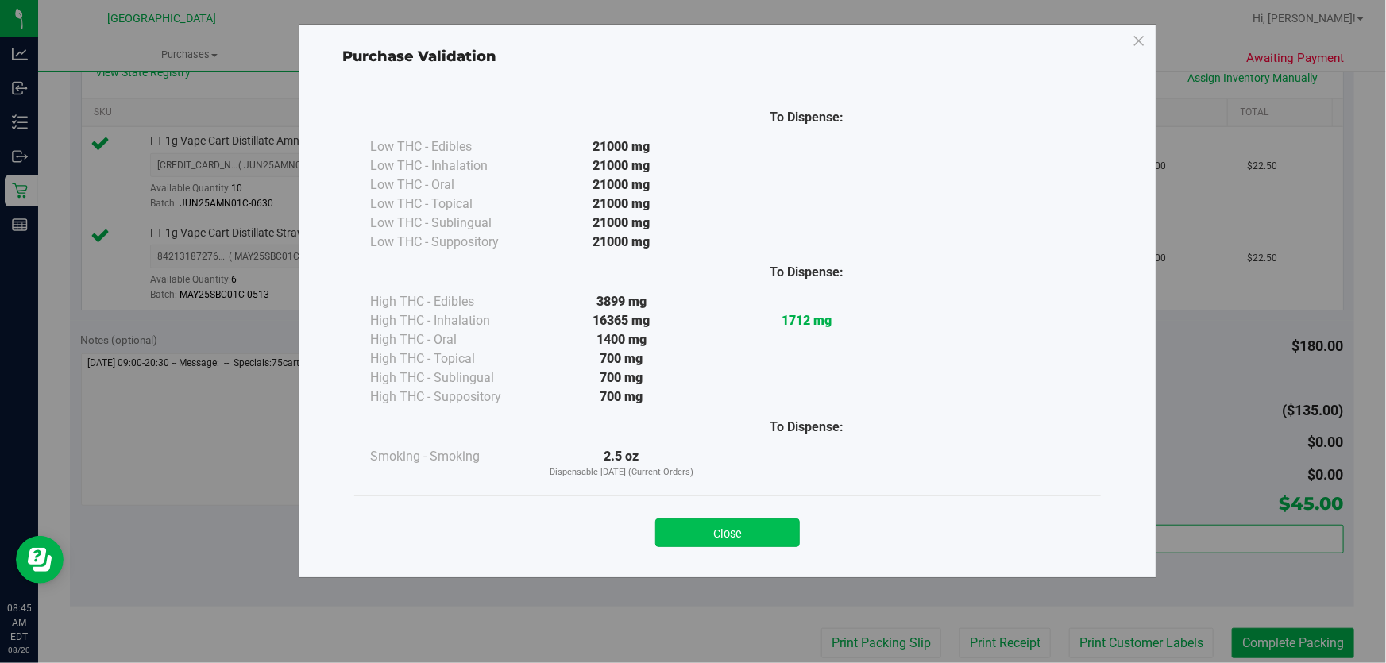
click at [755, 535] on button "Close" at bounding box center [727, 533] width 145 height 29
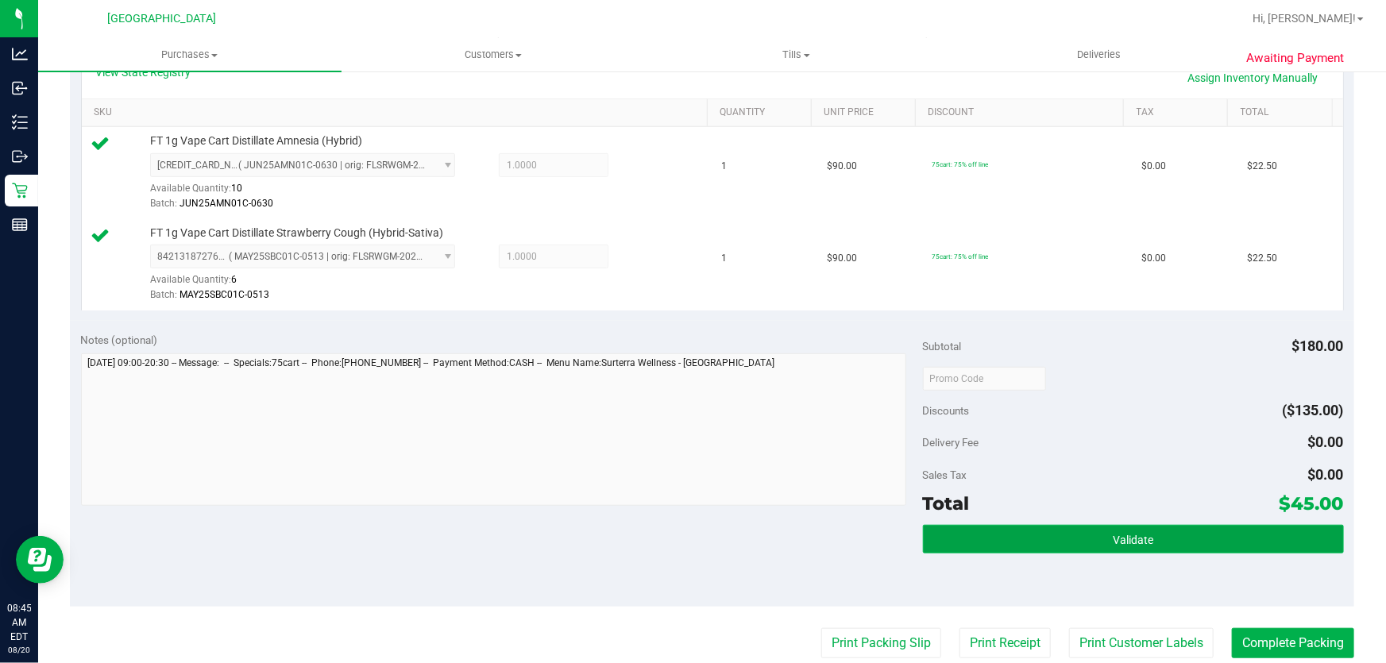
click at [959, 537] on button "Validate" at bounding box center [1133, 539] width 421 height 29
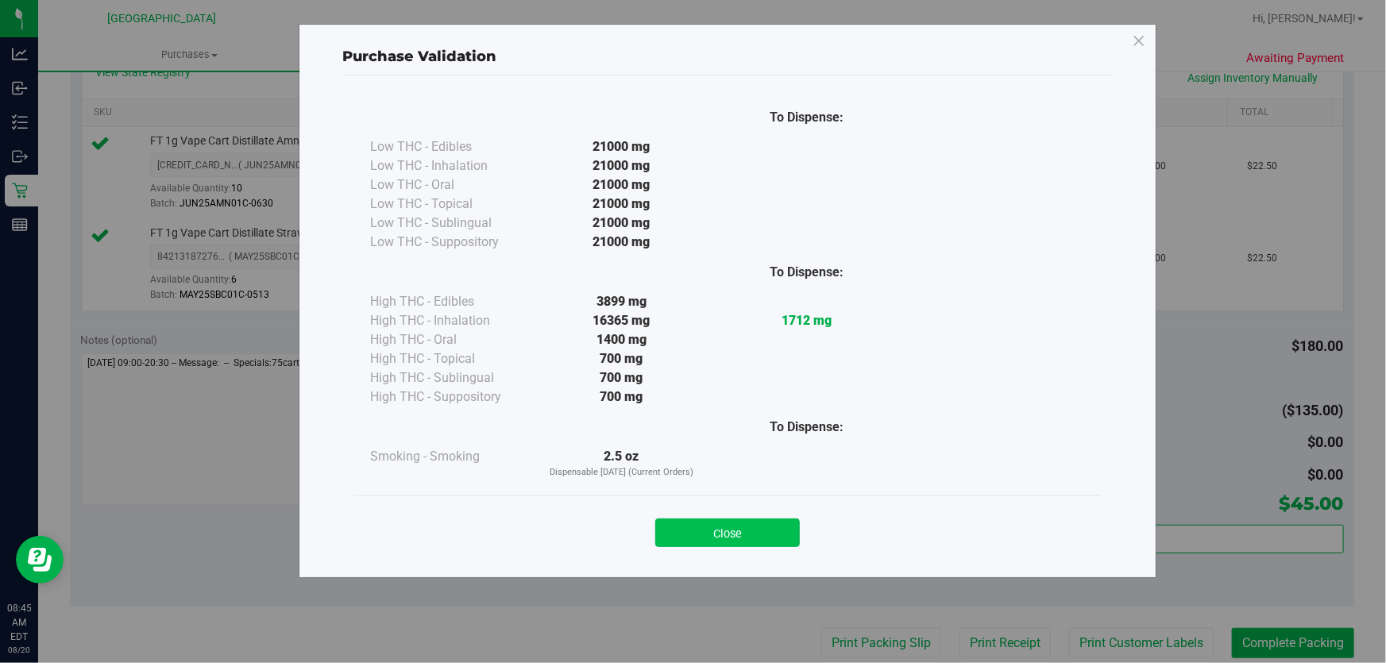
click at [698, 545] on button "Close" at bounding box center [727, 533] width 145 height 29
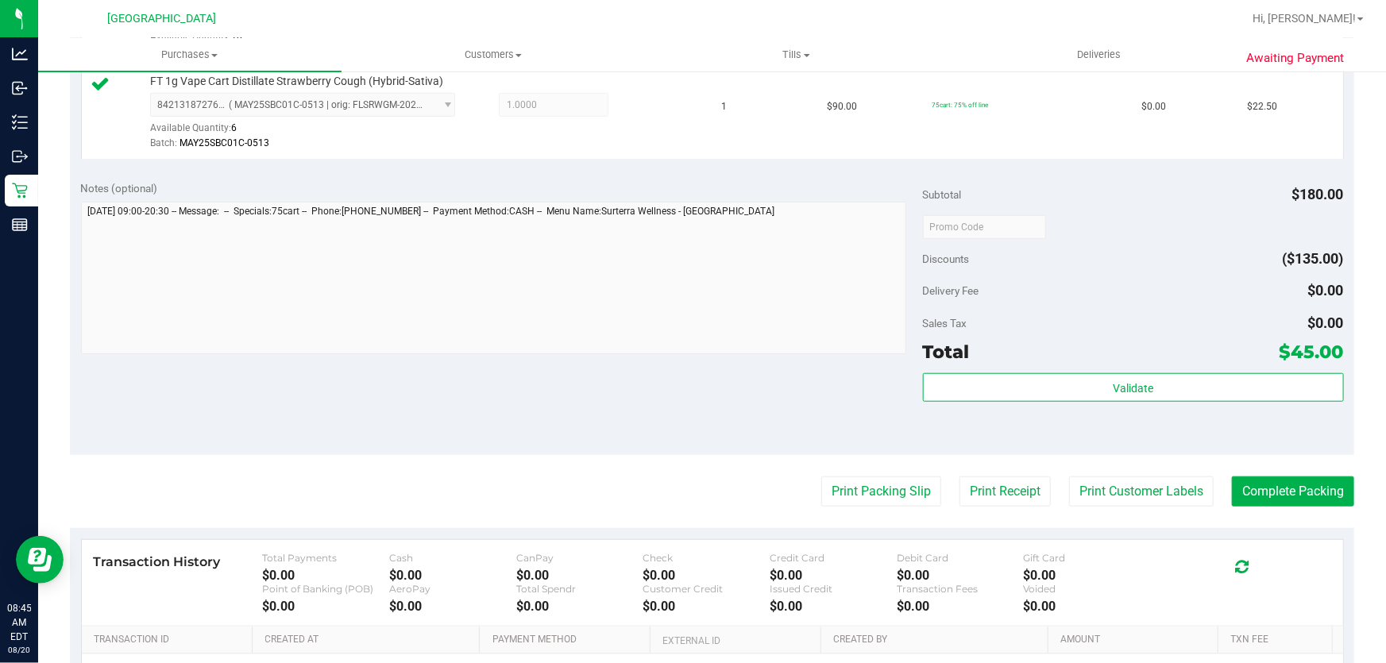
scroll to position [535, 0]
click at [1252, 480] on button "Complete Packing" at bounding box center [1293, 490] width 122 height 30
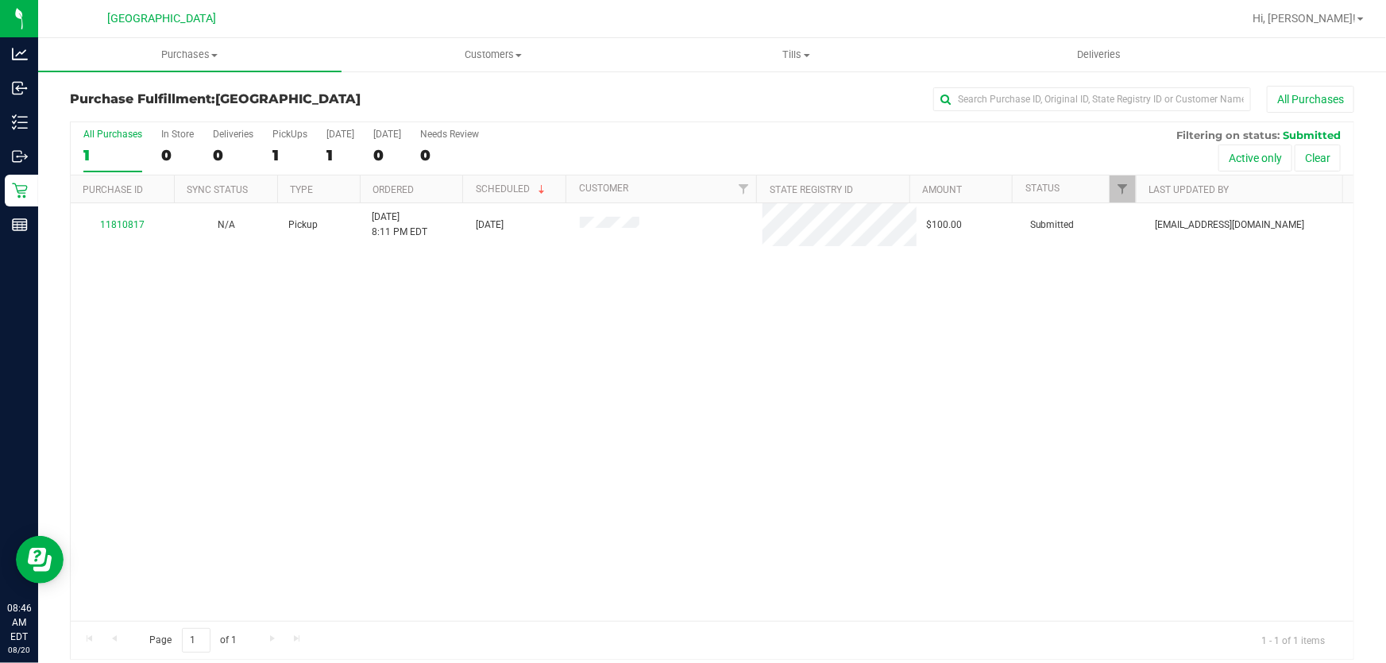
click at [155, 392] on div "11810817 N/A Pickup [DATE] 8:11 PM EDT 8/20/2025 $100.00 Submitted [EMAIL_ADDRE…" at bounding box center [712, 412] width 1283 height 418
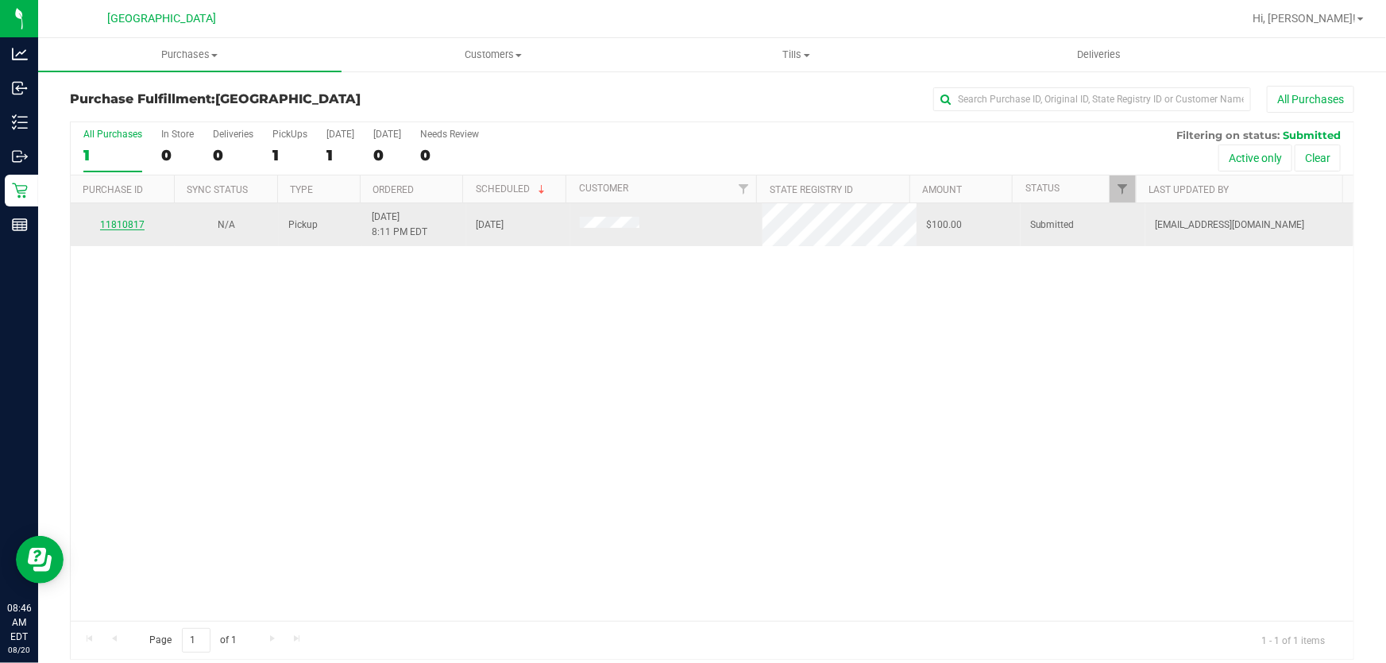
click at [114, 222] on link "11810817" at bounding box center [122, 224] width 44 height 11
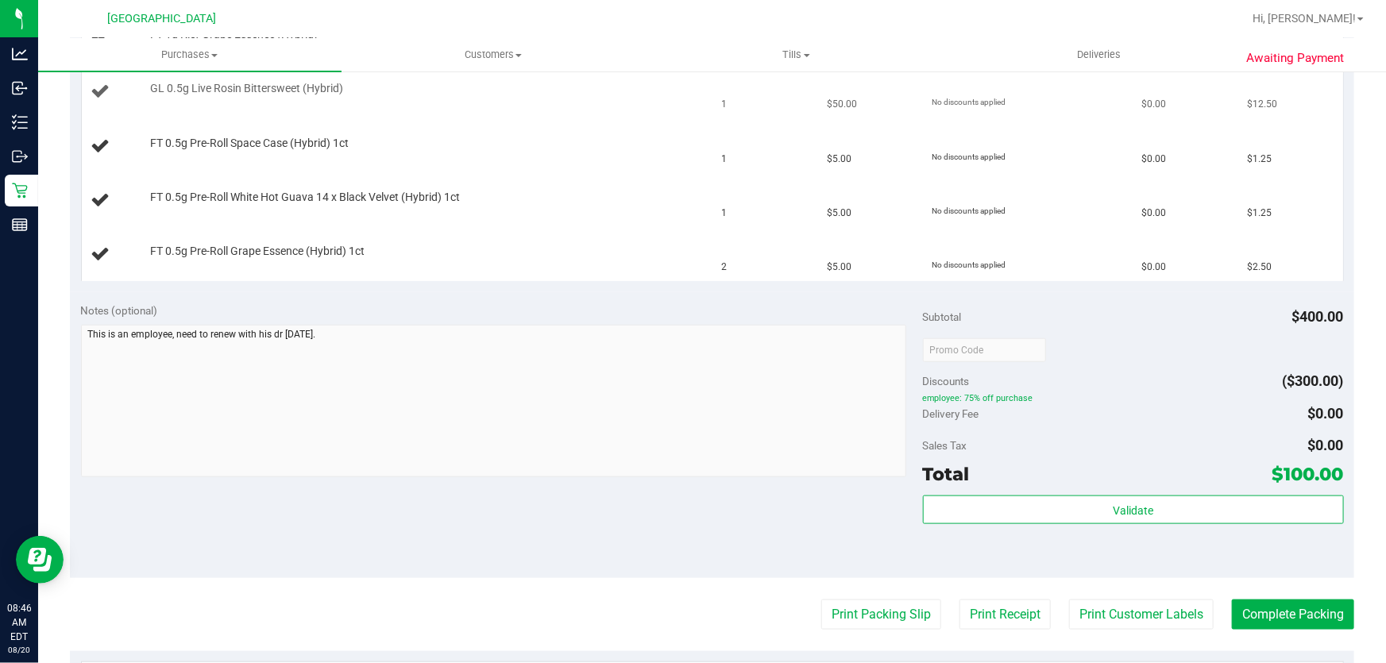
scroll to position [722, 0]
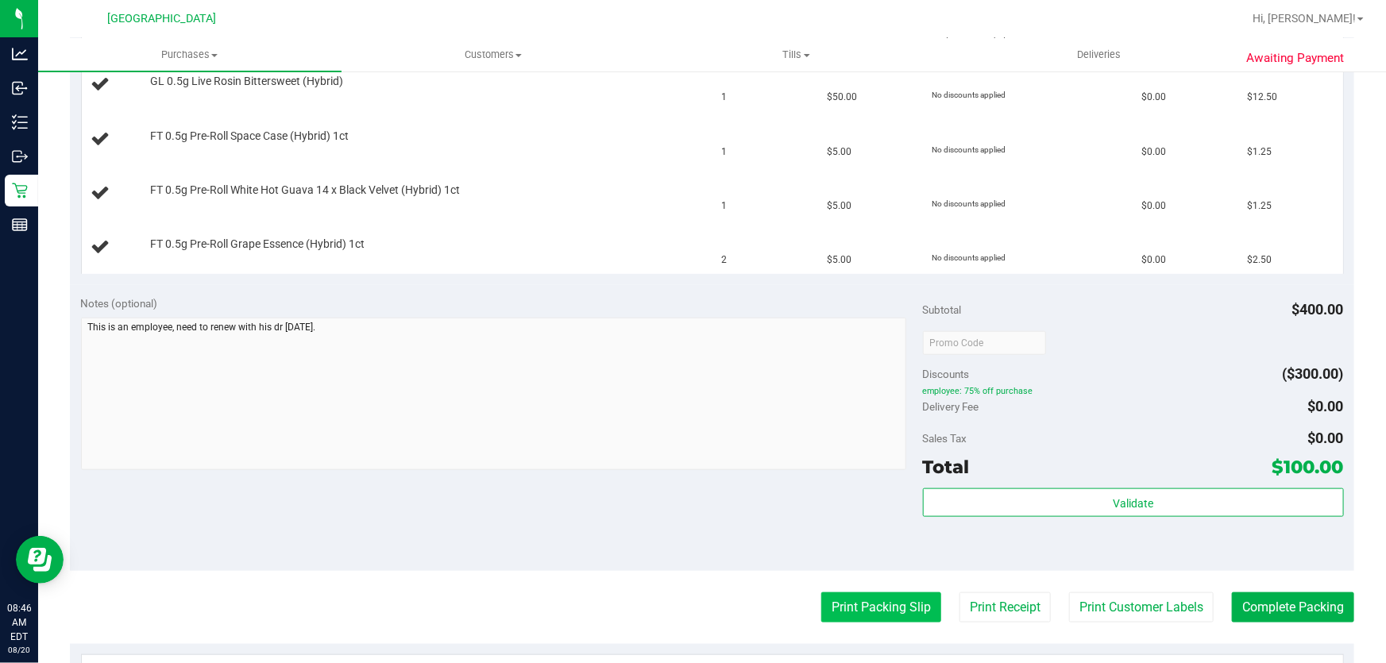
click at [906, 596] on button "Print Packing Slip" at bounding box center [881, 608] width 120 height 30
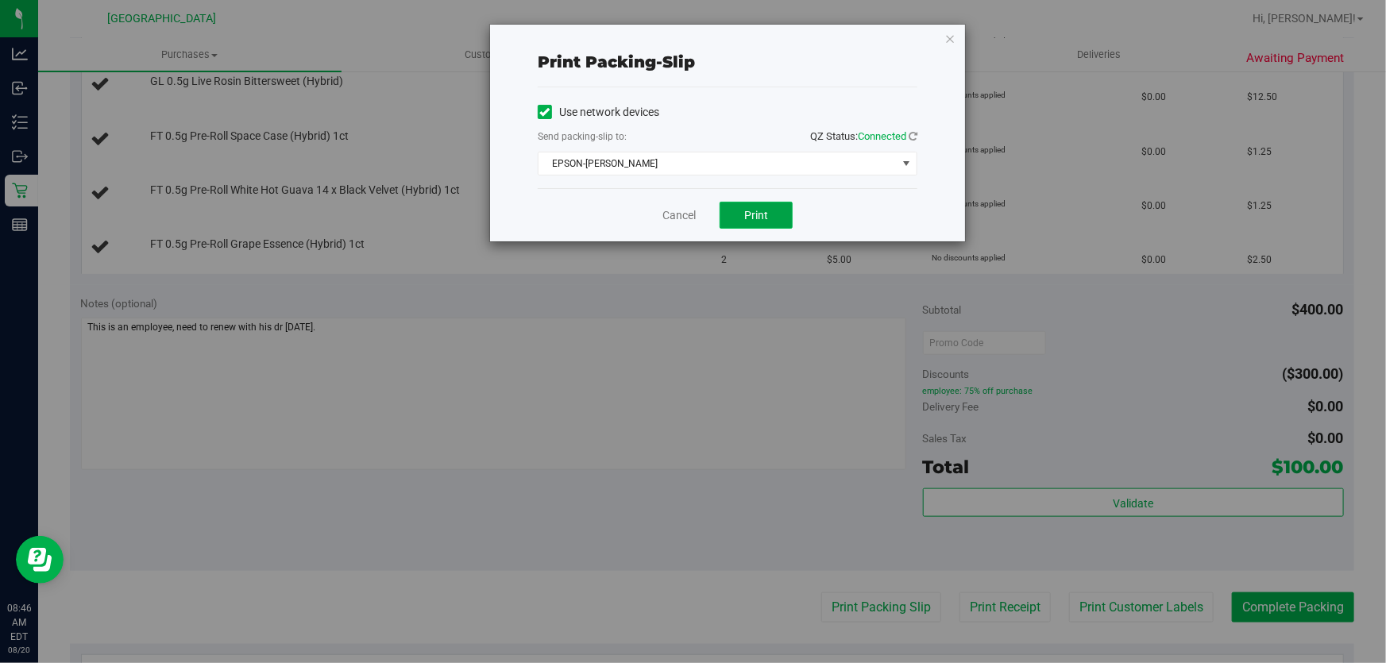
click at [759, 207] on button "Print" at bounding box center [756, 215] width 73 height 27
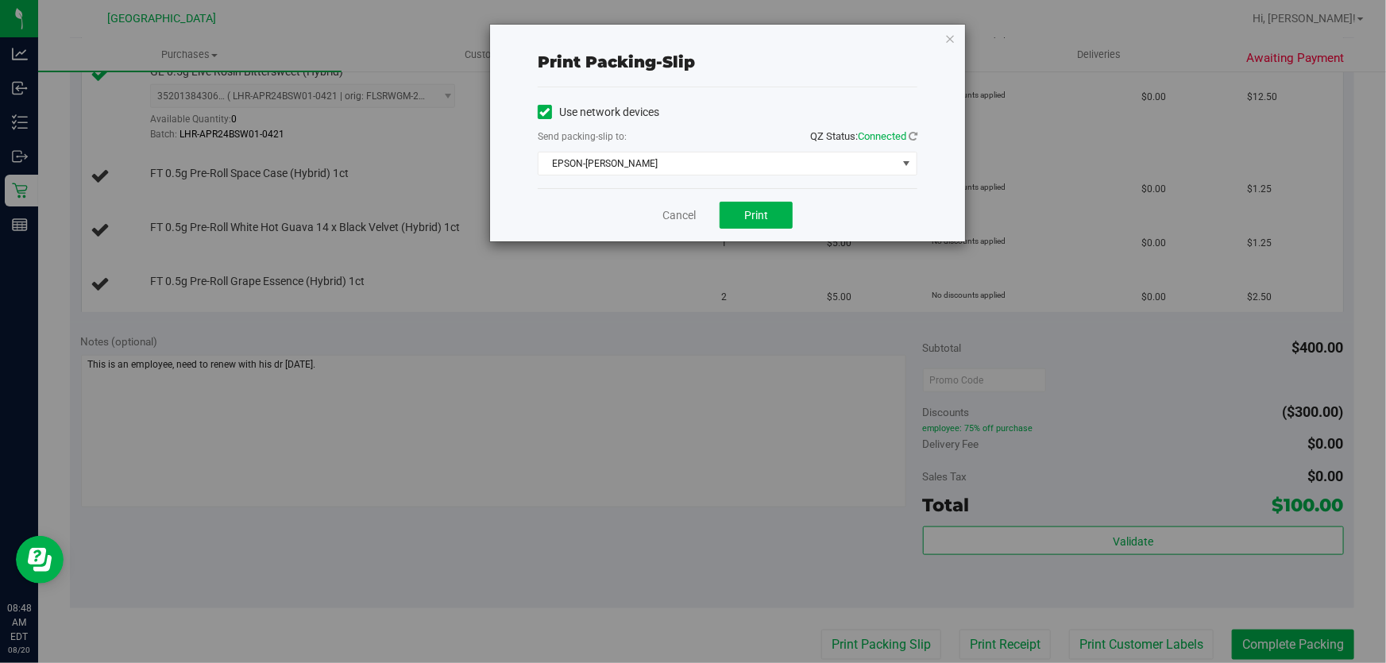
click at [952, 63] on div "Print packing-slip Use network devices Send packing-slip to: QZ Status: Connect…" at bounding box center [727, 133] width 475 height 217
click at [948, 29] on icon "button" at bounding box center [949, 38] width 11 height 19
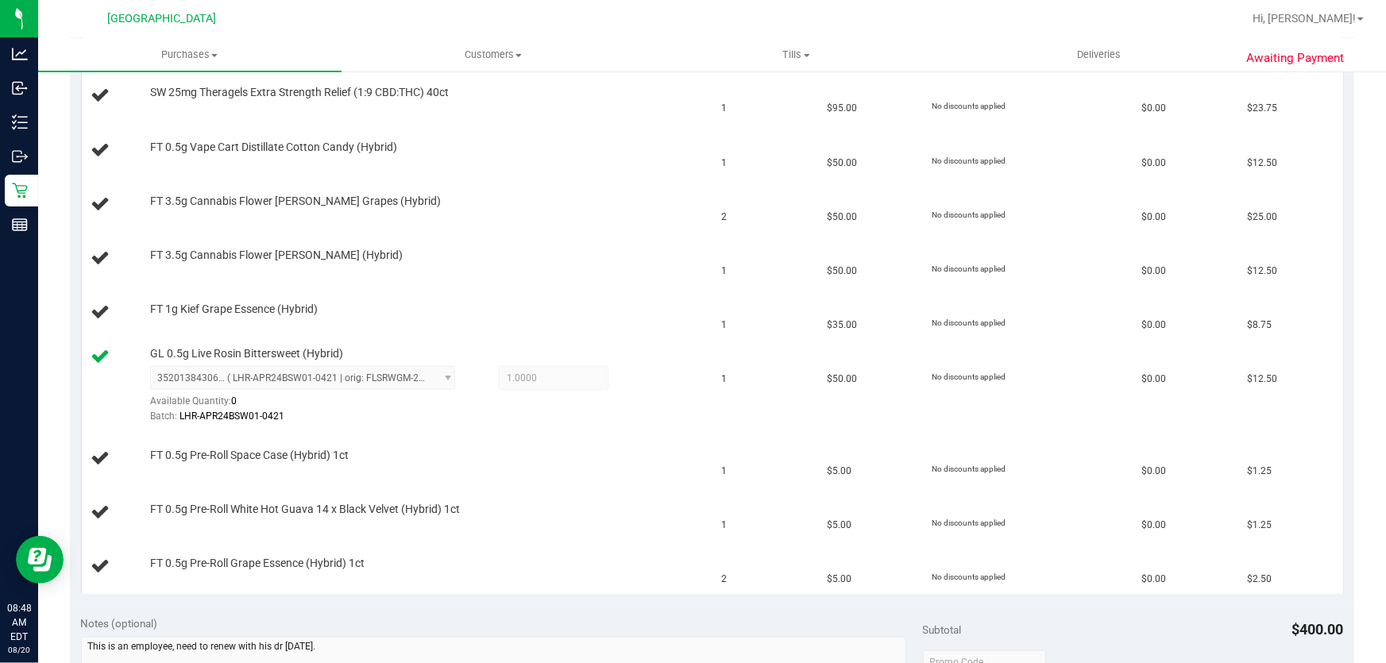
scroll to position [439, 0]
click at [597, 296] on td "FT 1g Kief Grape Essence (Hybrid)" at bounding box center [397, 314] width 631 height 54
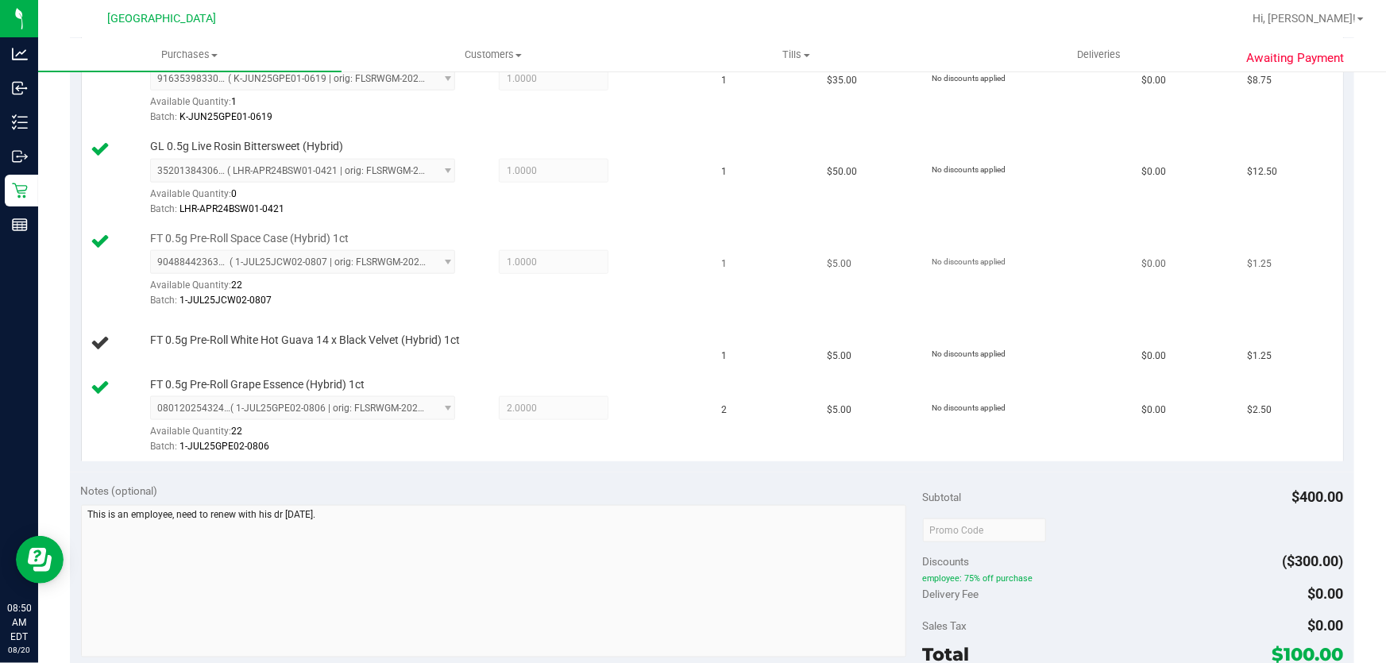
scroll to position [801, 0]
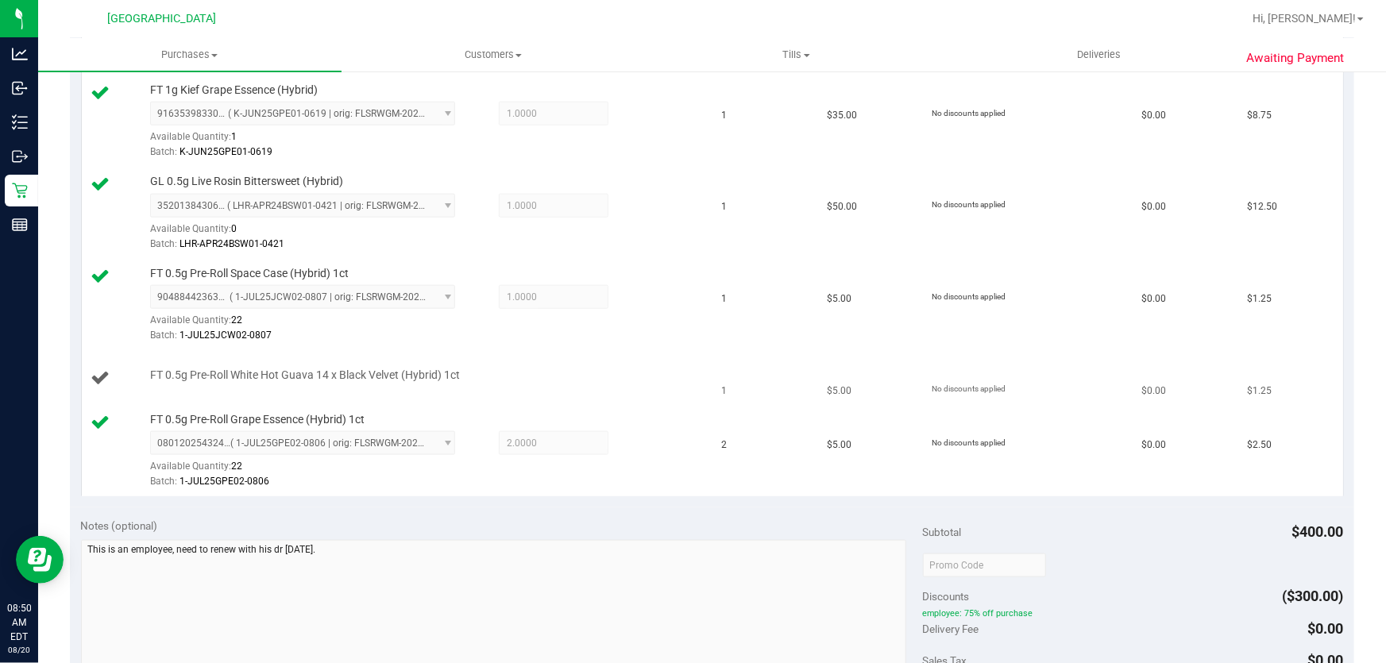
click at [597, 392] on td "FT 0.5g Pre-Roll White Hot Guava 14 x Black Velvet (Hybrid) 1ct" at bounding box center [397, 379] width 631 height 54
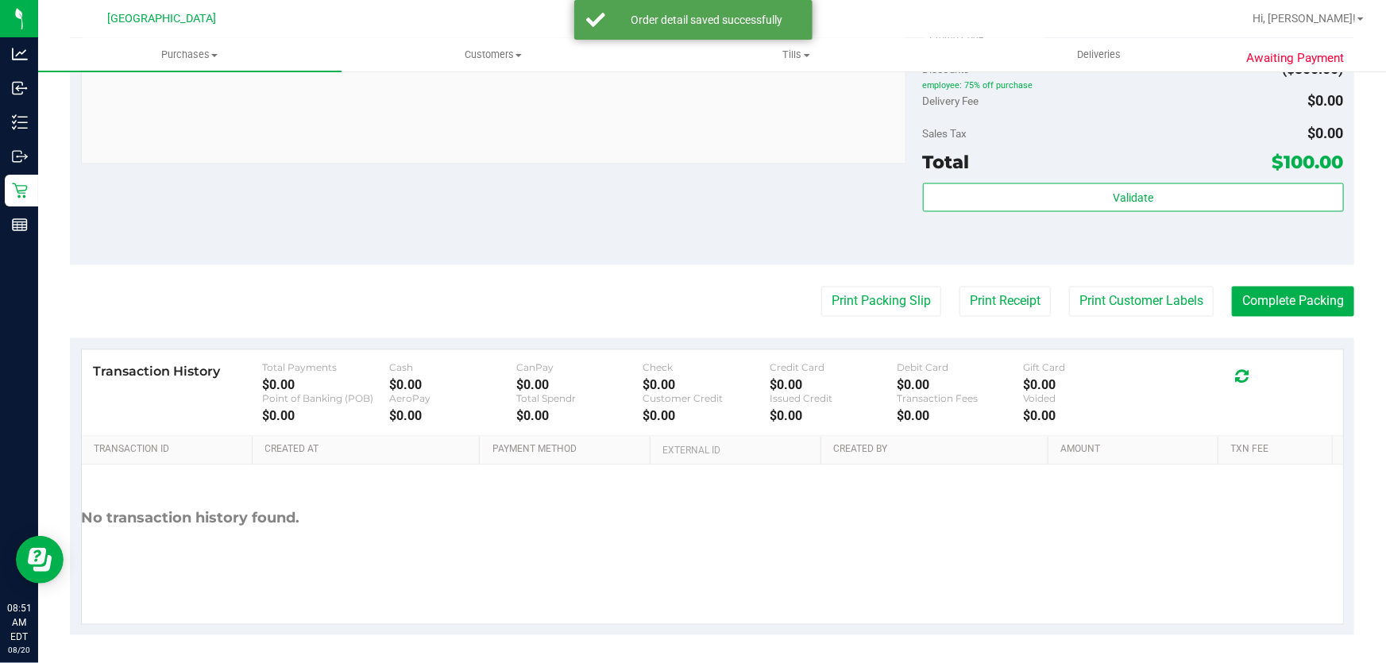
scroll to position [1149, 0]
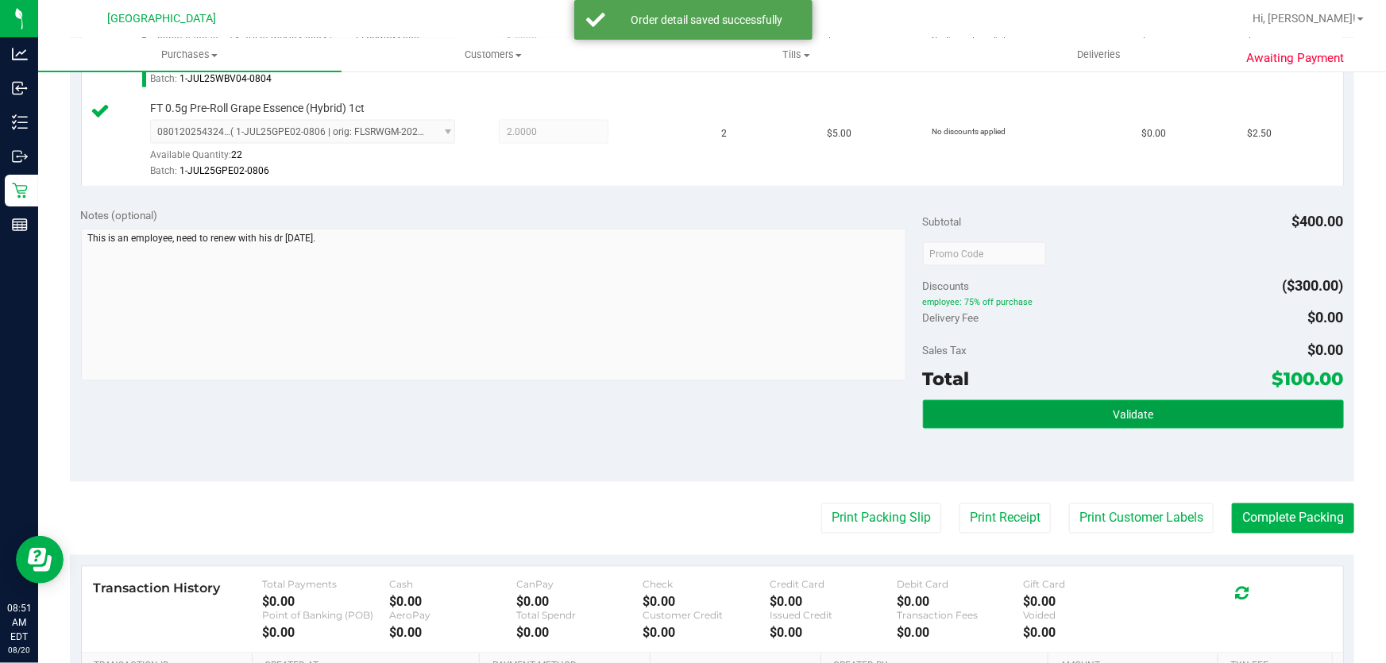
click at [937, 404] on button "Validate" at bounding box center [1133, 414] width 421 height 29
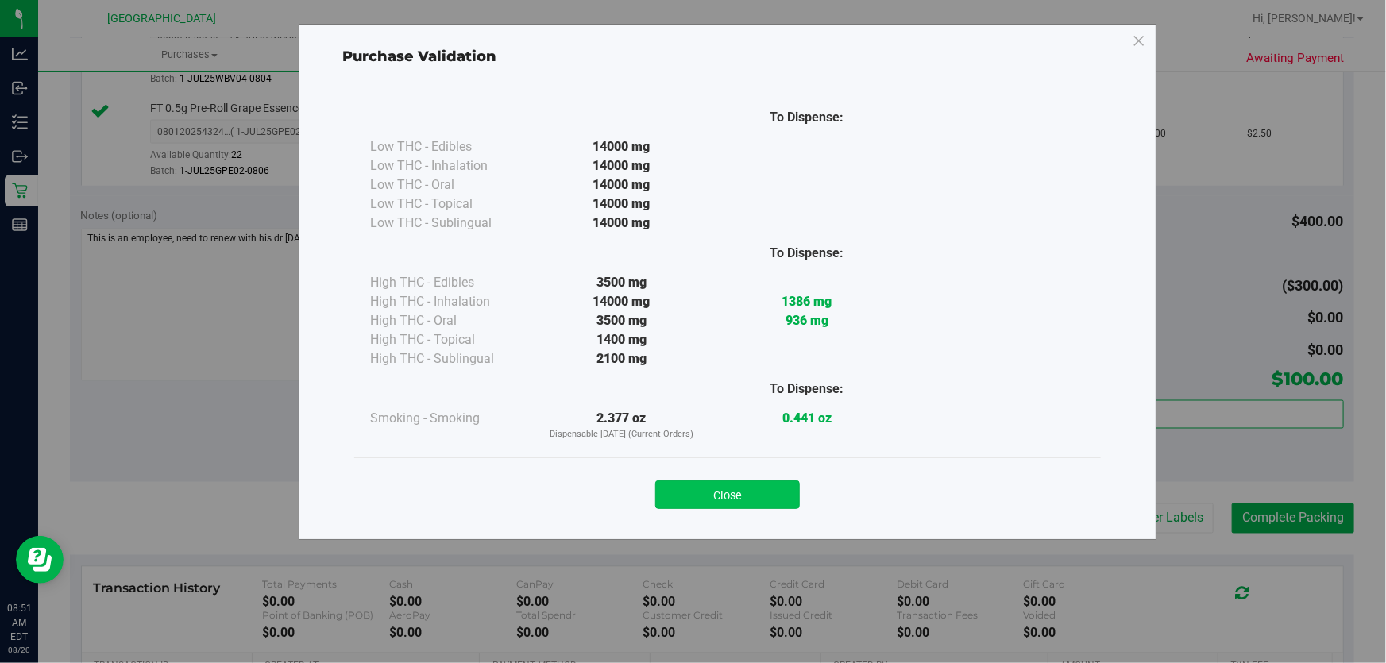
click at [741, 503] on button "Close" at bounding box center [727, 495] width 145 height 29
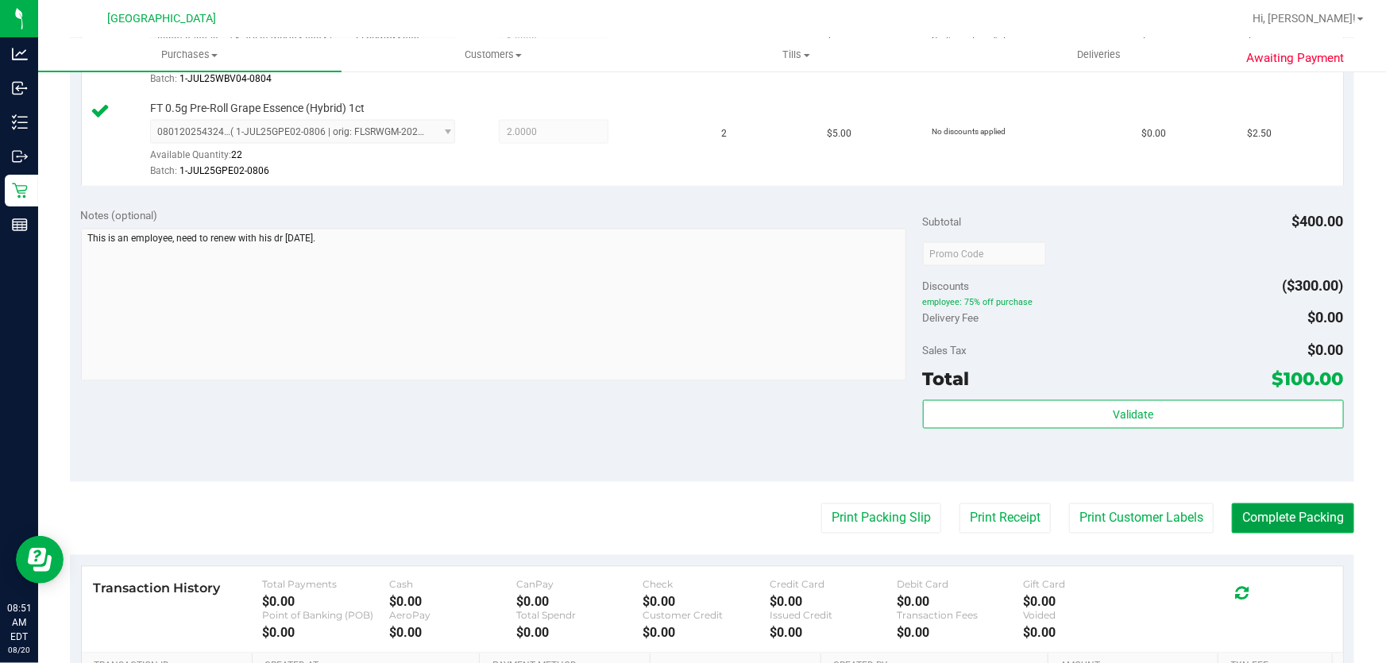
click at [1274, 517] on button "Complete Packing" at bounding box center [1293, 519] width 122 height 30
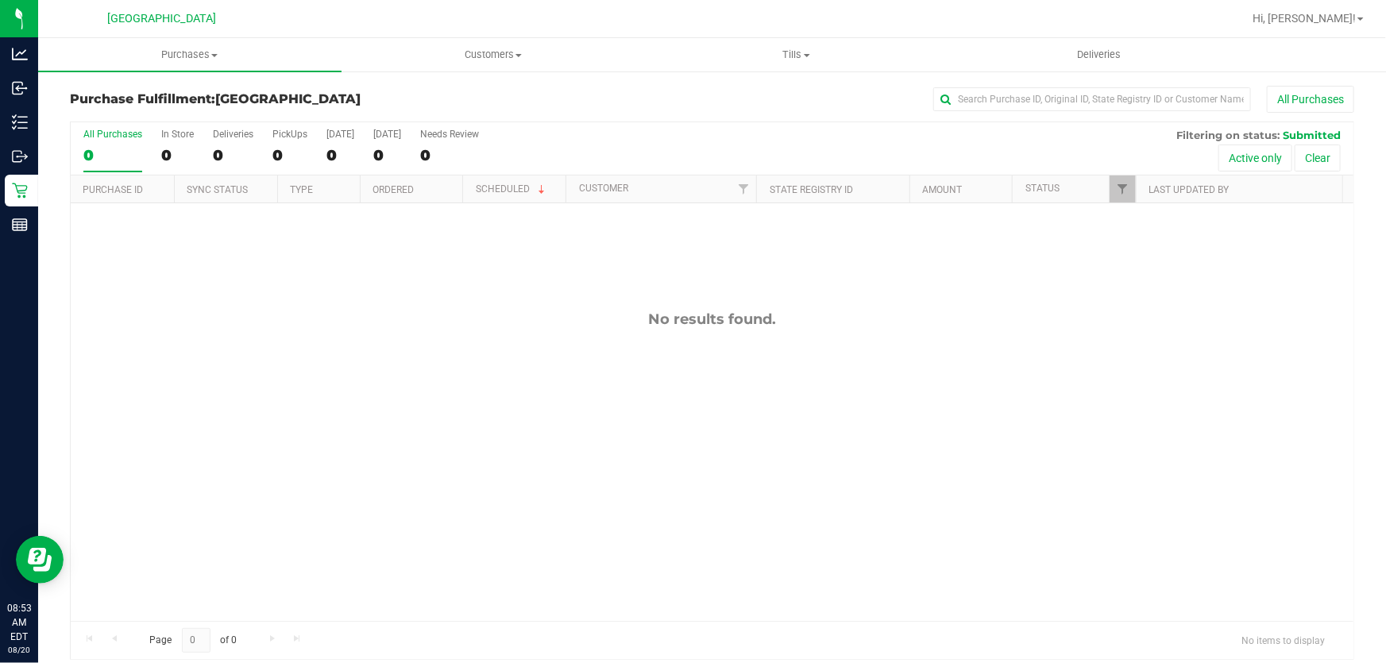
click at [355, 357] on div "No results found." at bounding box center [712, 465] width 1283 height 525
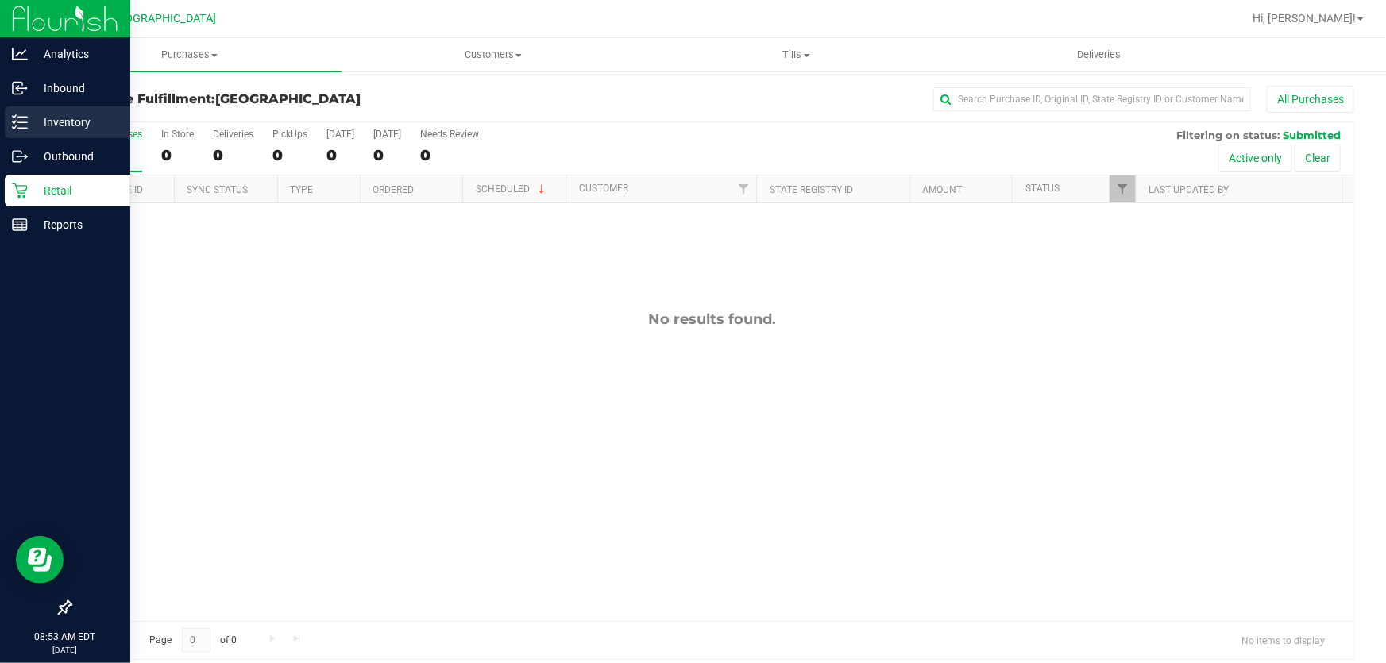
click at [16, 118] on icon at bounding box center [20, 122] width 16 height 16
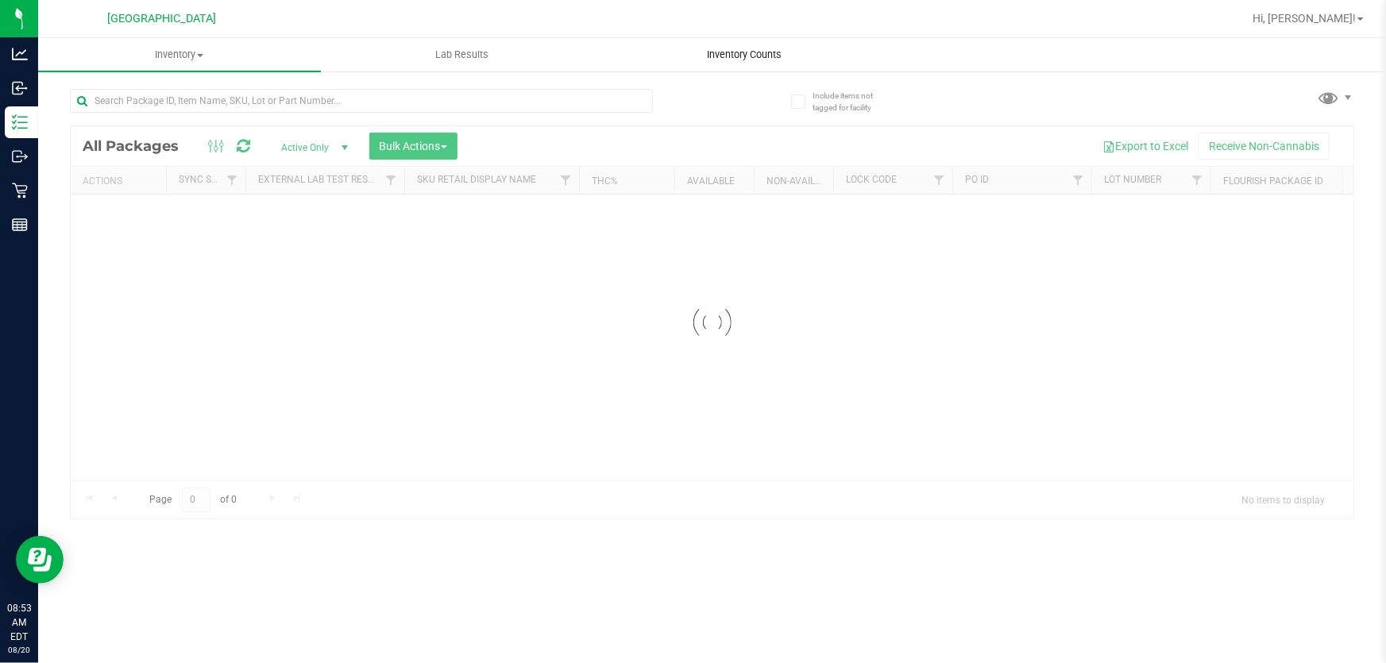
click at [717, 66] on uib-tab-heading "Inventory Counts" at bounding box center [744, 55] width 281 height 32
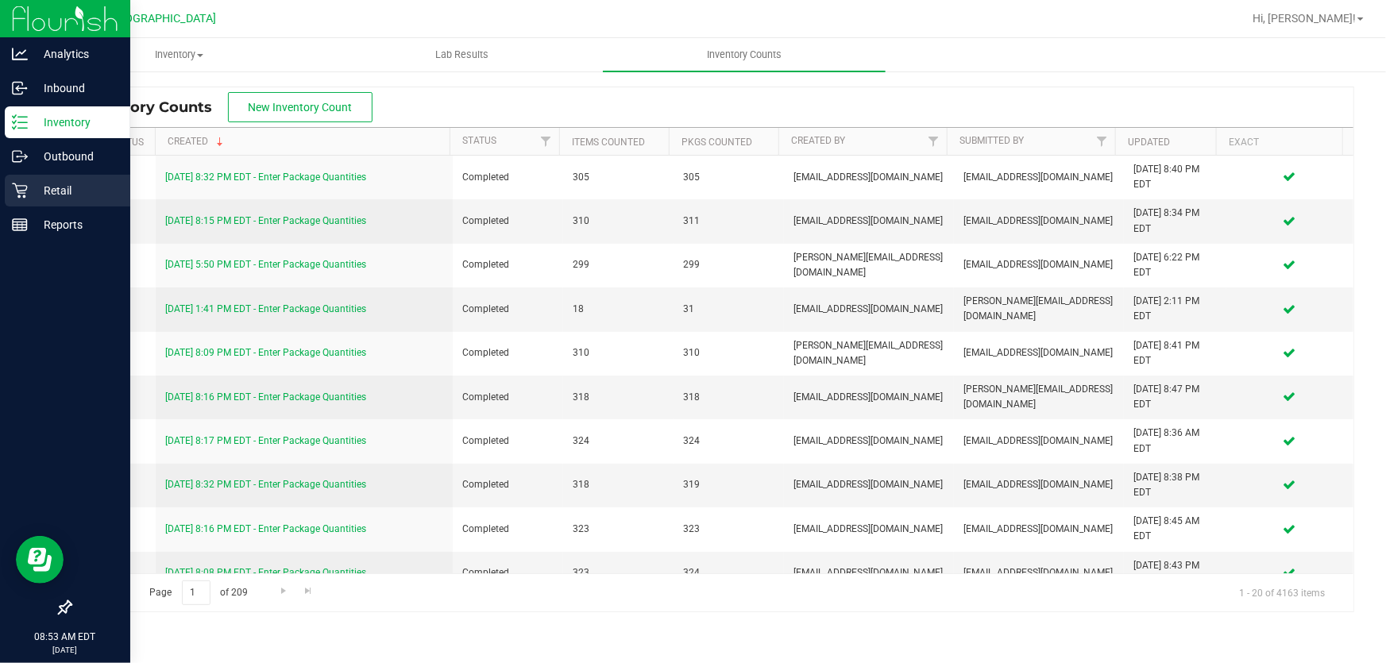
click at [24, 183] on icon at bounding box center [20, 191] width 16 height 16
